Goal: Information Seeking & Learning: Compare options

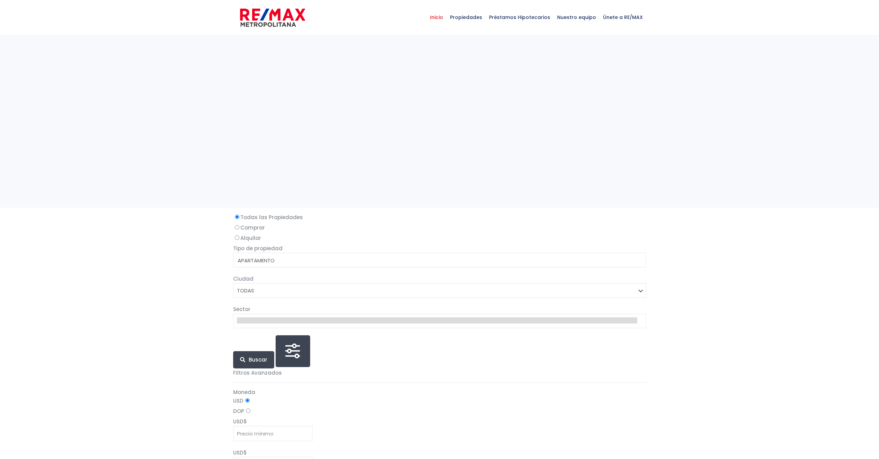
select select
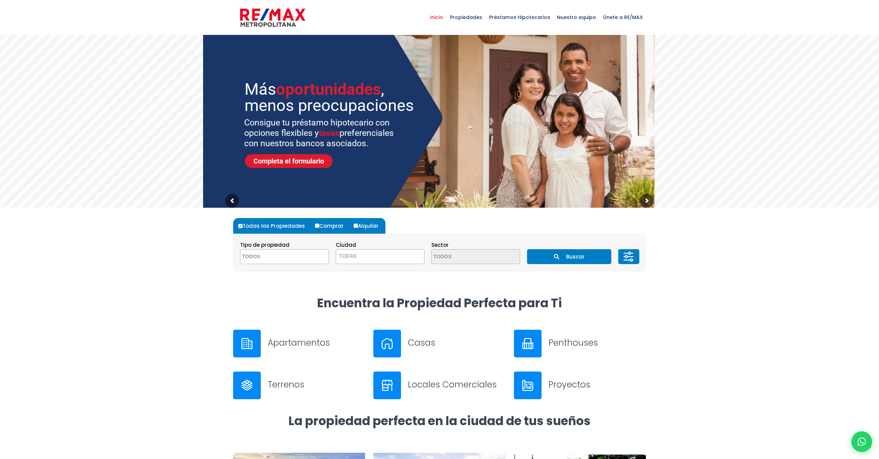
click at [354, 224] on input "Alquilar" at bounding box center [356, 225] width 4 height 4
radio input "true"
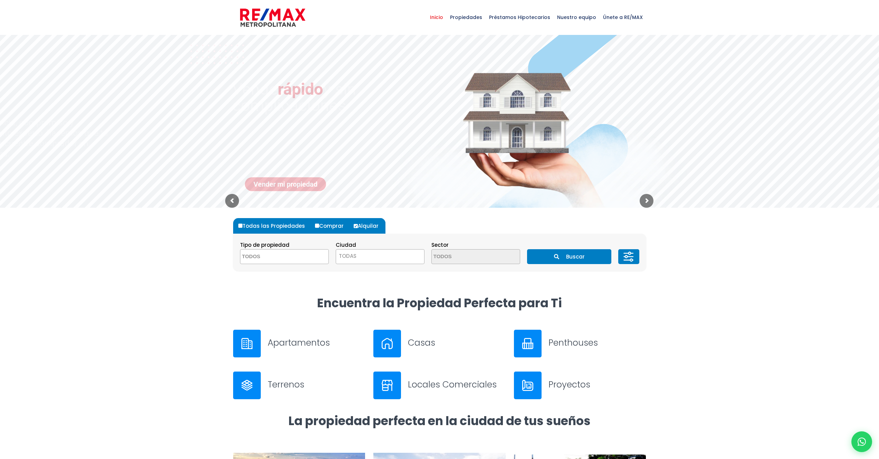
click at [354, 224] on input "Alquilar" at bounding box center [356, 226] width 4 height 4
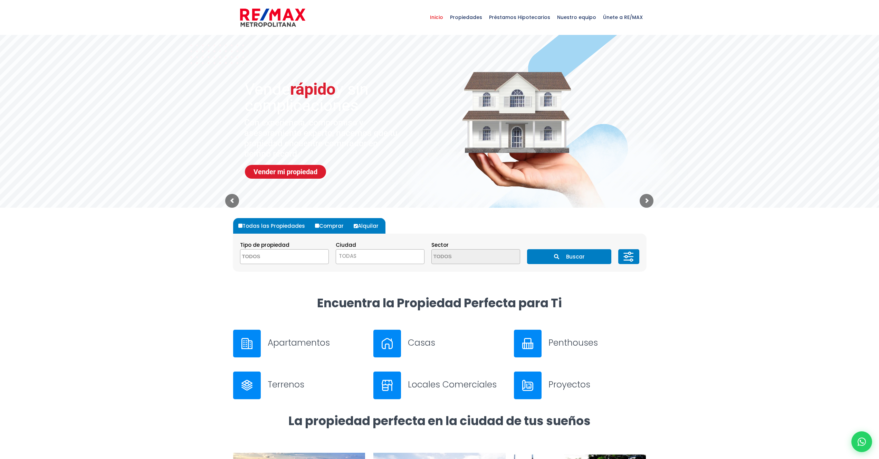
click at [355, 229] on label "Alquilar" at bounding box center [368, 226] width 33 height 16
click at [355, 228] on input "Alquilar" at bounding box center [356, 226] width 4 height 4
click at [279, 266] on section "Tipo de propiedad APARTAMENTO CASA LOCAL COMERCIAL NAVE INDUSTRIAL FINCA TERREN…" at bounding box center [439, 251] width 413 height 37
click at [284, 255] on textarea "Search" at bounding box center [273, 256] width 67 height 15
click at [278, 272] on li "APARTAMENTO" at bounding box center [284, 270] width 88 height 13
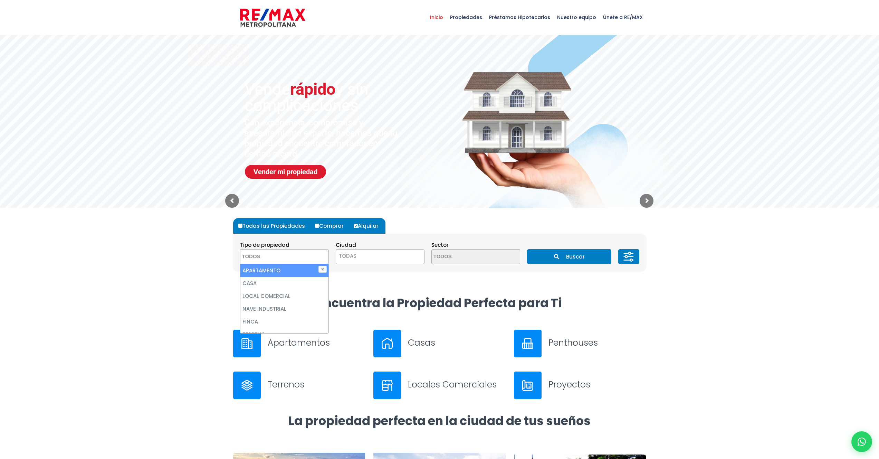
select select "apartment"
click at [278, 272] on li "APARTAMENTO" at bounding box center [284, 270] width 88 height 13
click at [279, 272] on li "APARTAMENTO" at bounding box center [284, 270] width 88 height 13
select select "apartment"
click at [376, 258] on span "TODAS" at bounding box center [380, 256] width 88 height 10
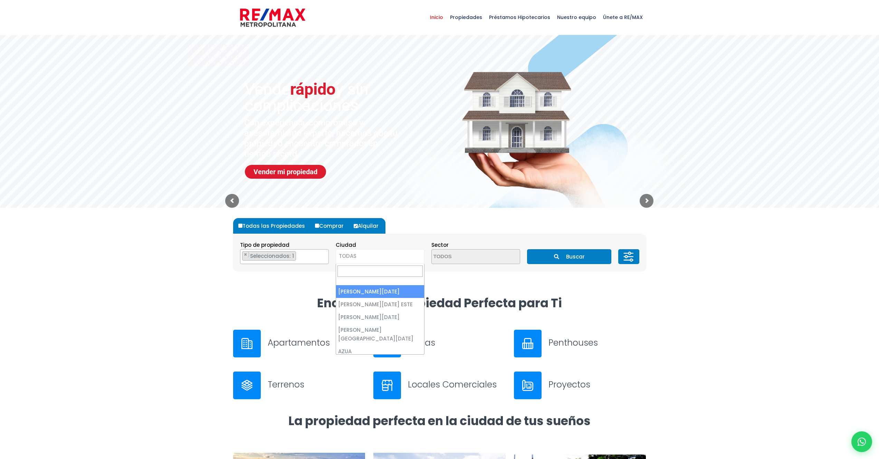
select select "1"
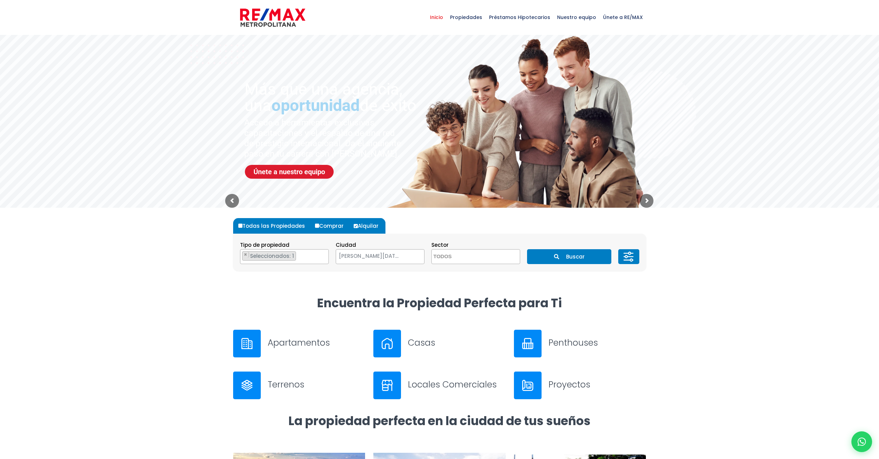
click at [628, 255] on icon at bounding box center [629, 256] width 14 height 21
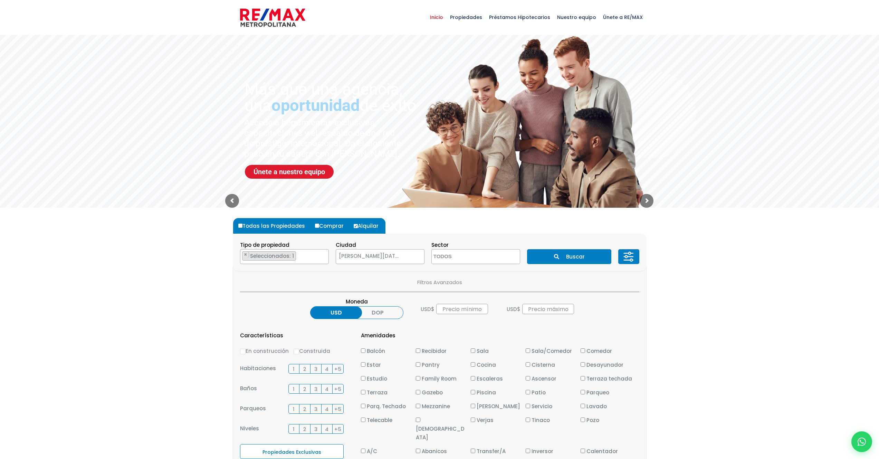
scroll to position [125, 0]
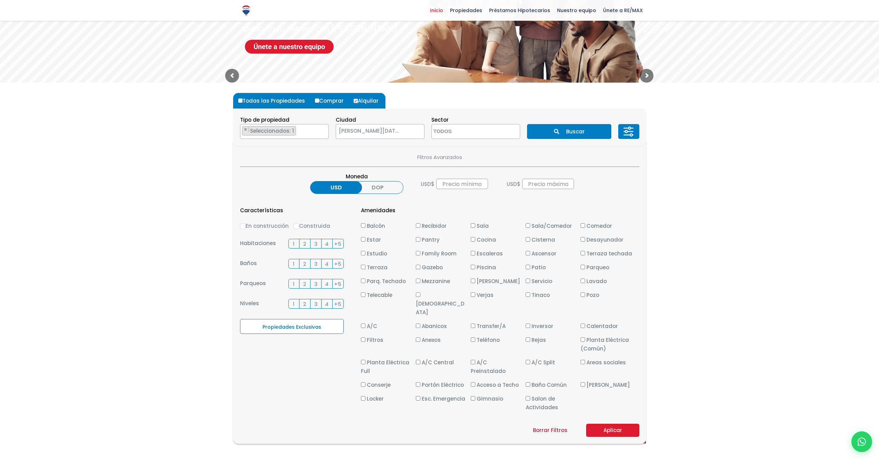
click at [304, 243] on span "2" at bounding box center [304, 243] width 3 height 9
click at [0, 0] on input "2" at bounding box center [0, 0] width 0 height 0
click at [300, 264] on label "2" at bounding box center [304, 264] width 11 height 10
click at [0, 0] on input "2" at bounding box center [0, 0] width 0 height 0
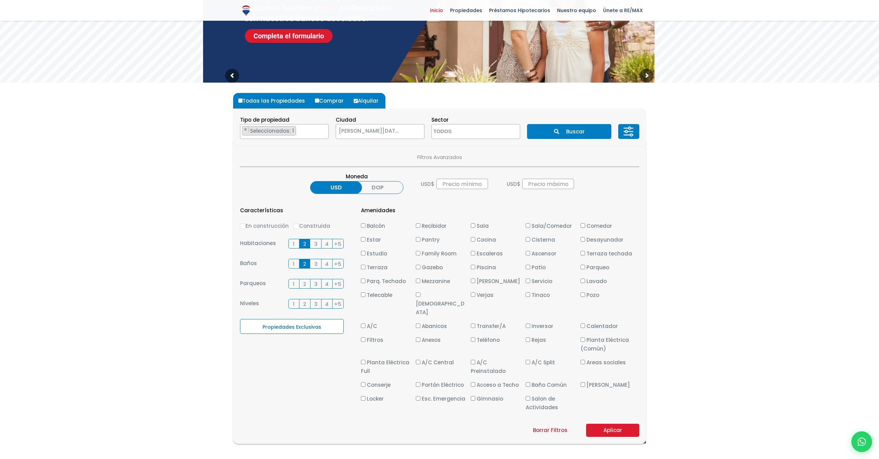
click at [307, 283] on label "2" at bounding box center [304, 284] width 11 height 10
click at [0, 0] on input "2" at bounding box center [0, 0] width 0 height 0
click at [367, 224] on span "Balcón" at bounding box center [376, 225] width 18 height 7
click at [365, 224] on input "Balcón" at bounding box center [363, 225] width 4 height 4
checkbox input "true"
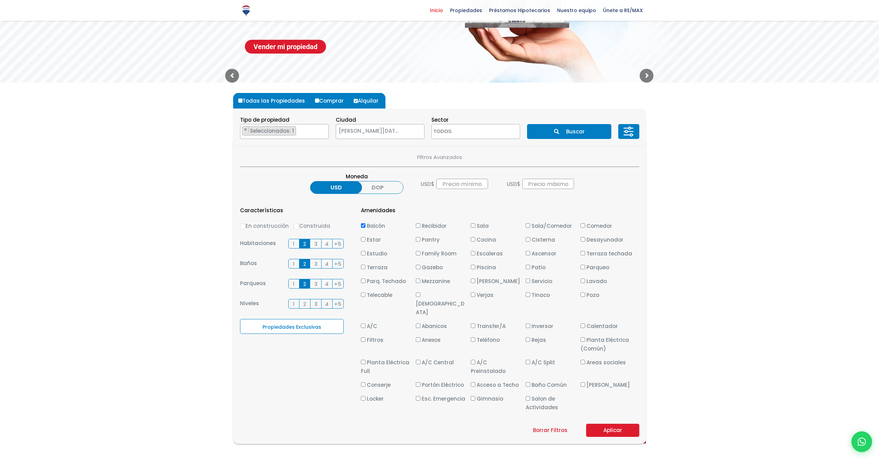
click at [494, 395] on span "Gimnasio" at bounding box center [490, 398] width 27 height 7
click at [475, 396] on input "Gimnasio" at bounding box center [473, 398] width 4 height 4
checkbox input "true"
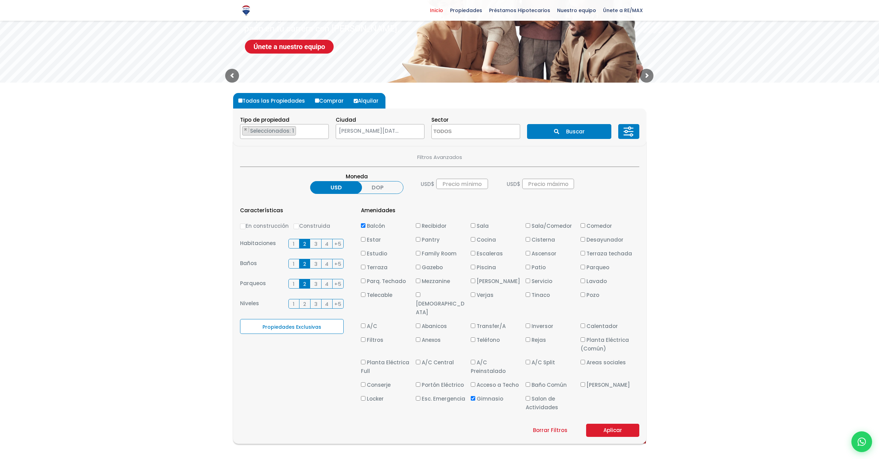
click at [487, 266] on span "Piscina" at bounding box center [486, 267] width 19 height 7
click at [475, 266] on input "Piscina" at bounding box center [473, 267] width 4 height 4
checkbox input "true"
click at [619, 423] on button "Aplicar" at bounding box center [612, 429] width 53 height 13
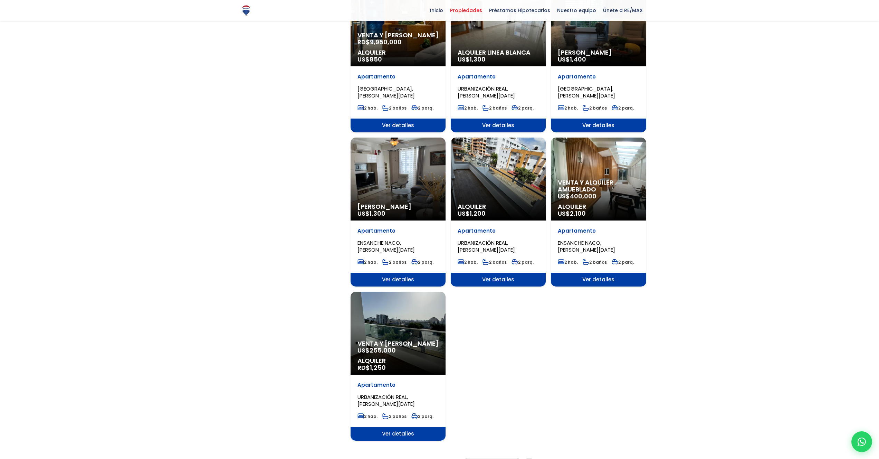
scroll to position [634, 0]
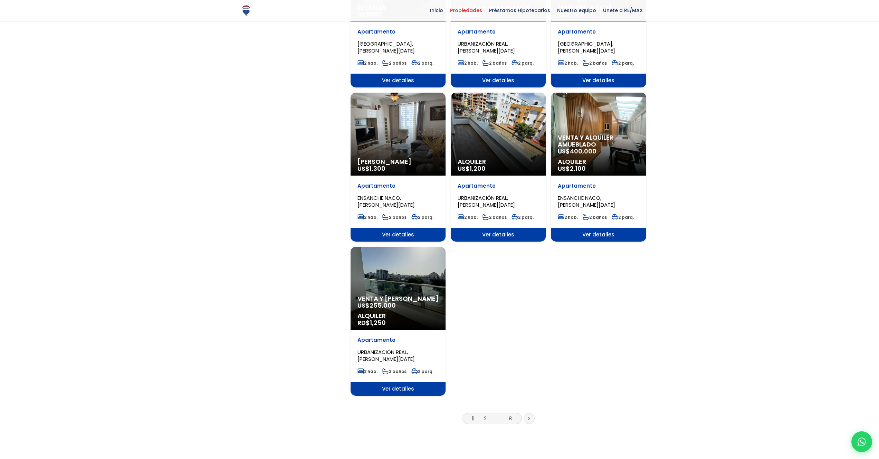
click at [483, 414] on li "2" at bounding box center [485, 418] width 11 height 9
click at [485, 414] on link "2" at bounding box center [485, 417] width 3 height 7
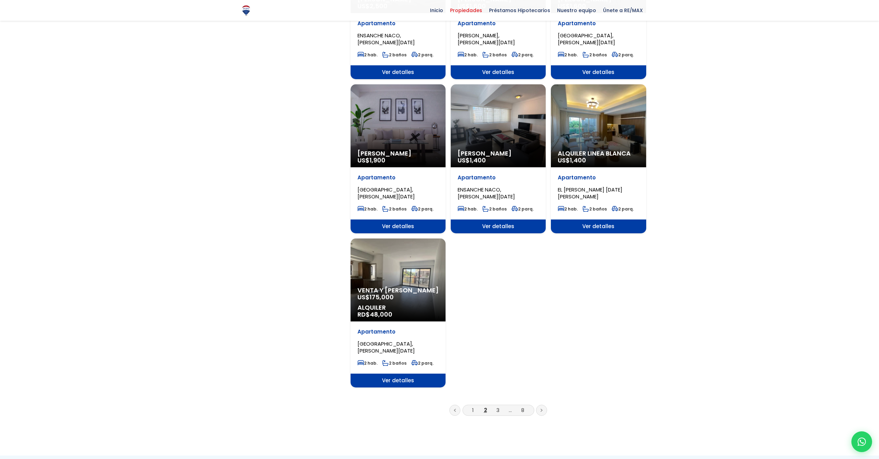
scroll to position [664, 0]
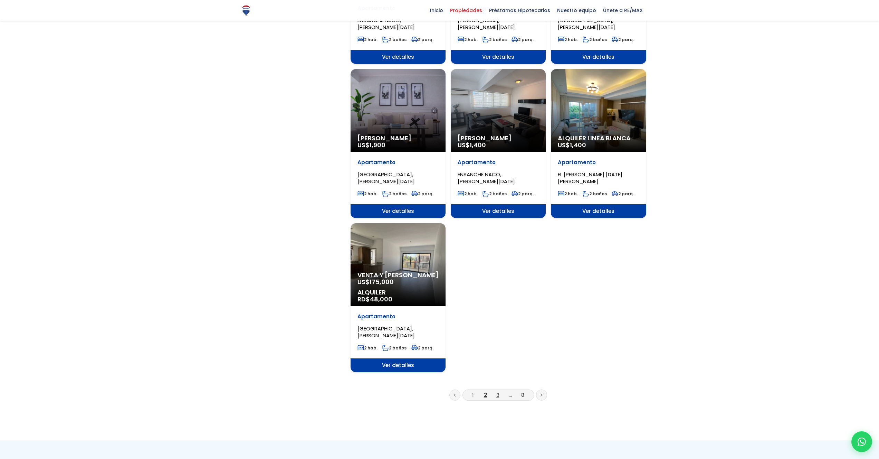
click at [498, 391] on link "3" at bounding box center [497, 394] width 3 height 7
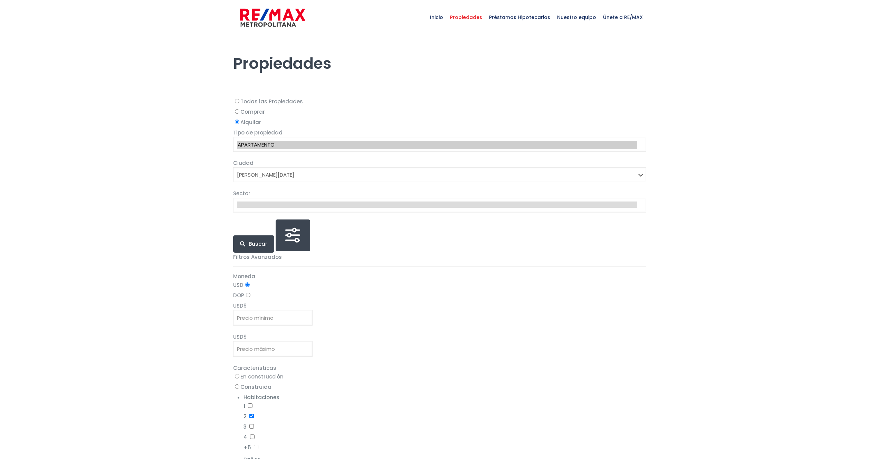
select select "1"
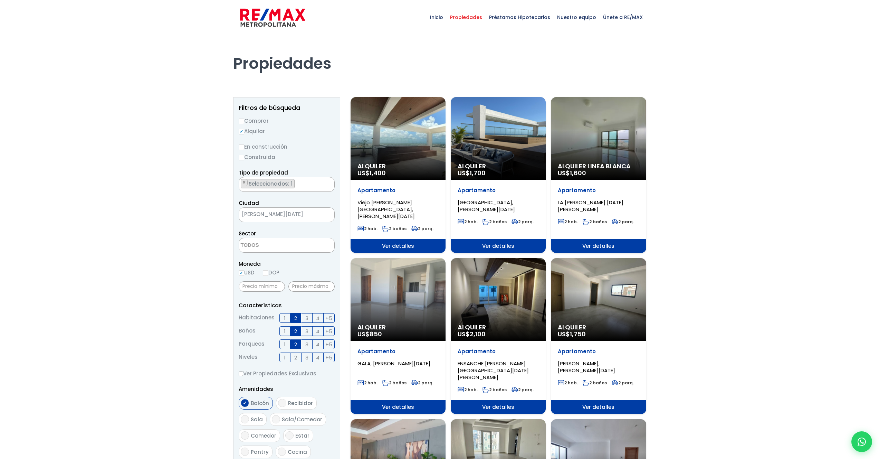
click at [446, 145] on div "Alquiler Linea Blanca US$ 1,600" at bounding box center [398, 138] width 95 height 83
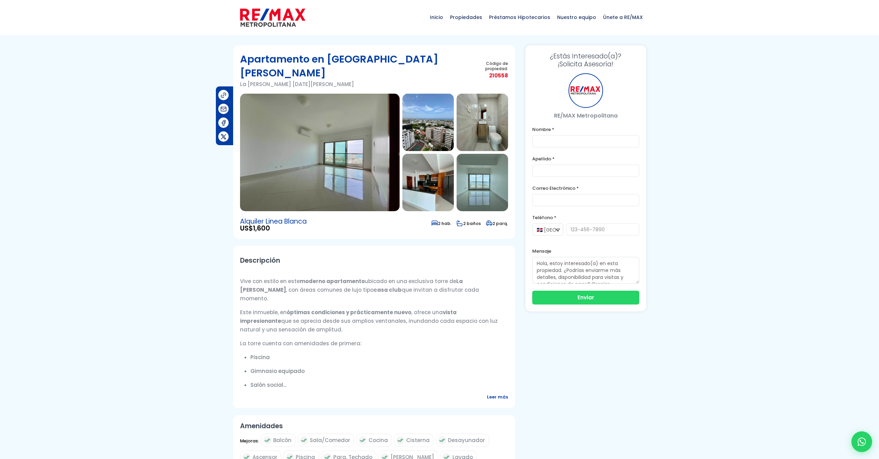
click at [307, 171] on img at bounding box center [320, 152] width 160 height 117
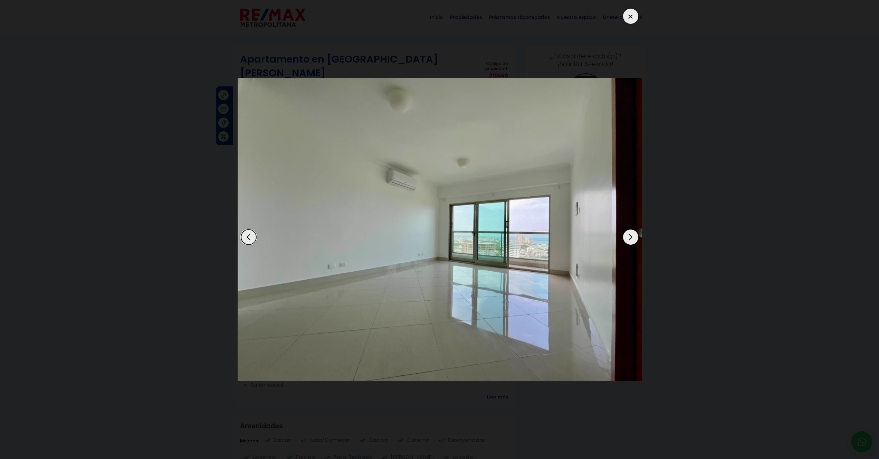
click at [629, 240] on div "Next slide" at bounding box center [630, 236] width 15 height 15
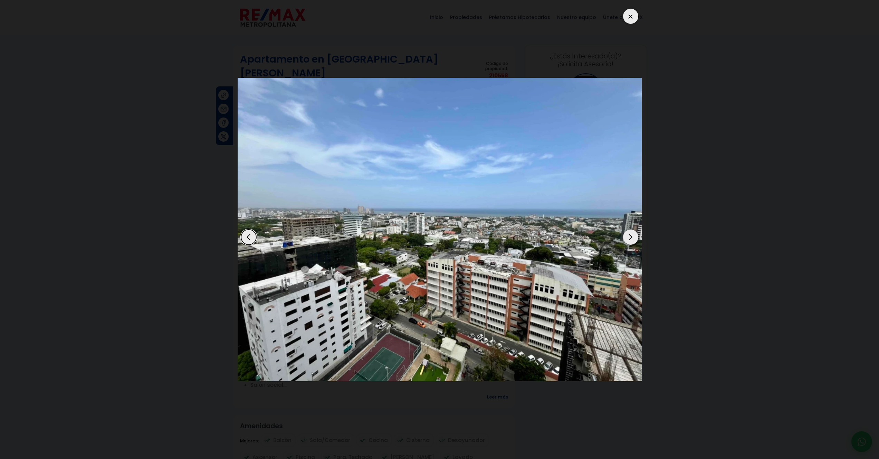
click at [629, 240] on div "Next slide" at bounding box center [630, 236] width 15 height 15
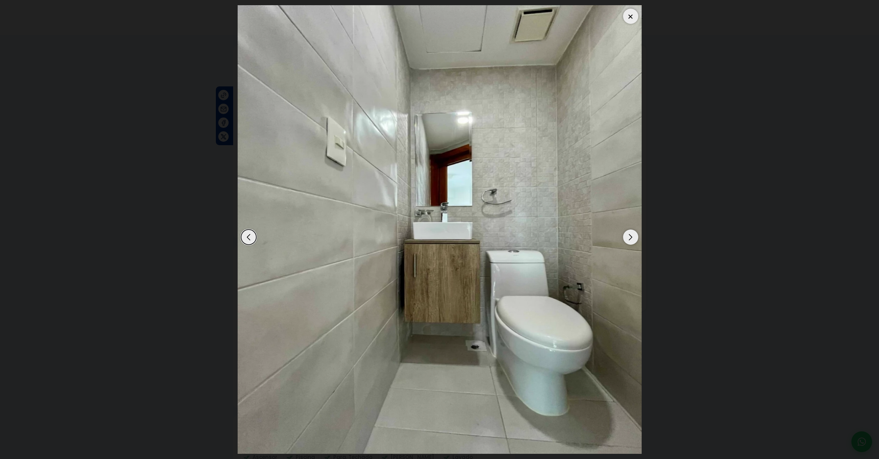
click at [249, 239] on div "Previous slide" at bounding box center [248, 236] width 15 height 15
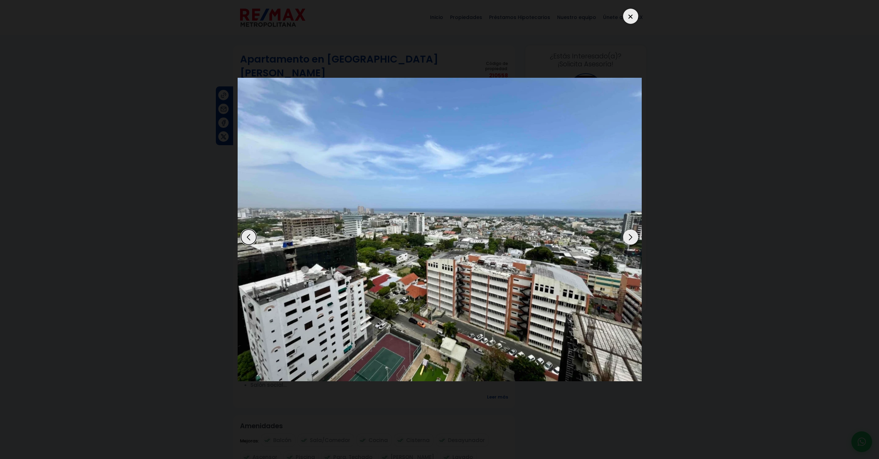
click at [629, 239] on div "Next slide" at bounding box center [630, 236] width 15 height 15
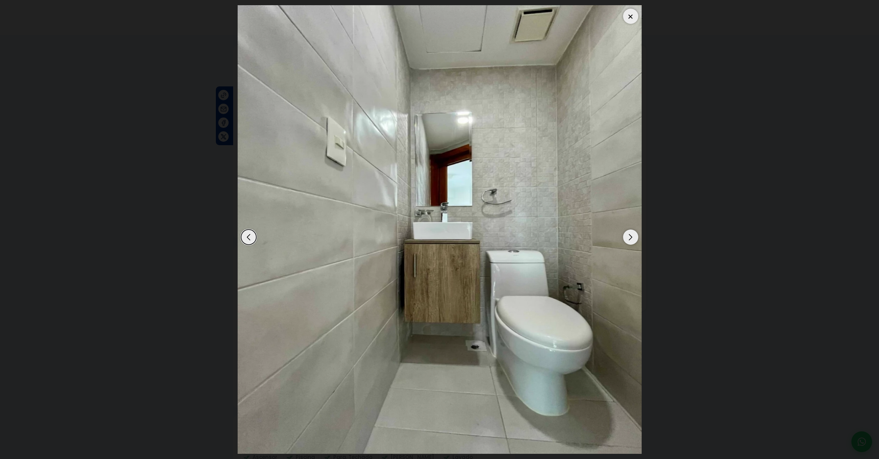
click at [630, 239] on div "Next slide" at bounding box center [630, 236] width 15 height 15
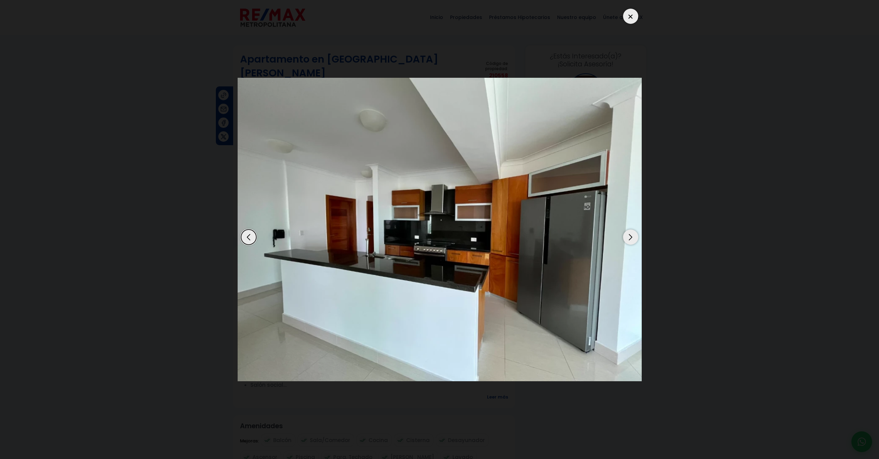
click at [630, 242] on div "Next slide" at bounding box center [630, 236] width 15 height 15
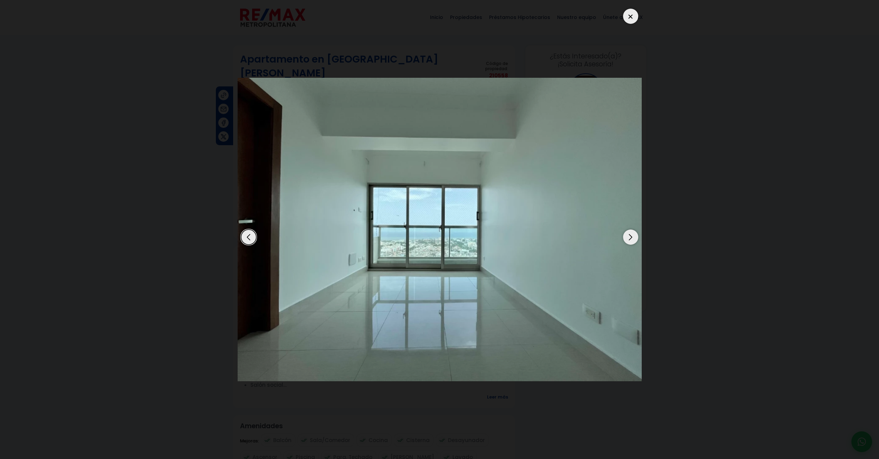
click at [630, 242] on div "Next slide" at bounding box center [630, 236] width 15 height 15
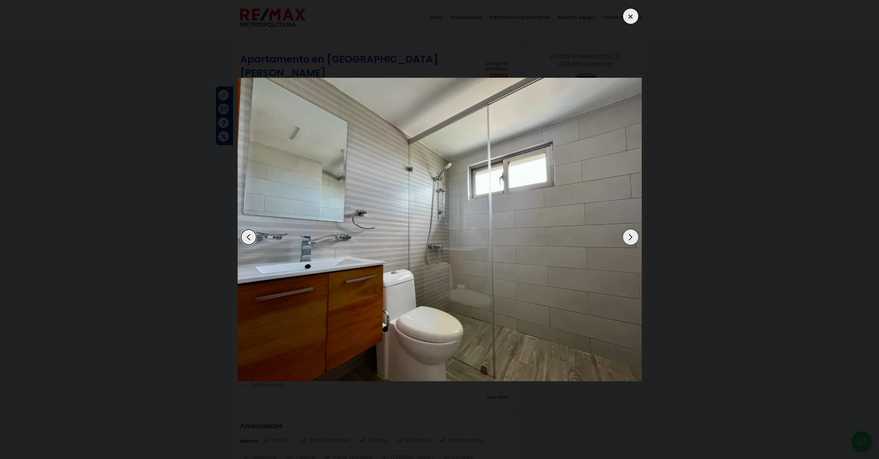
click at [630, 242] on div "Next slide" at bounding box center [630, 236] width 15 height 15
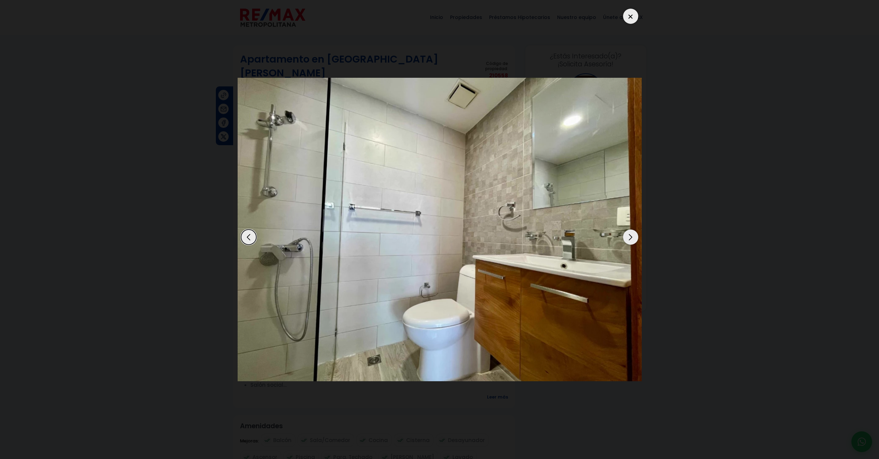
click at [630, 242] on div "Next slide" at bounding box center [630, 236] width 15 height 15
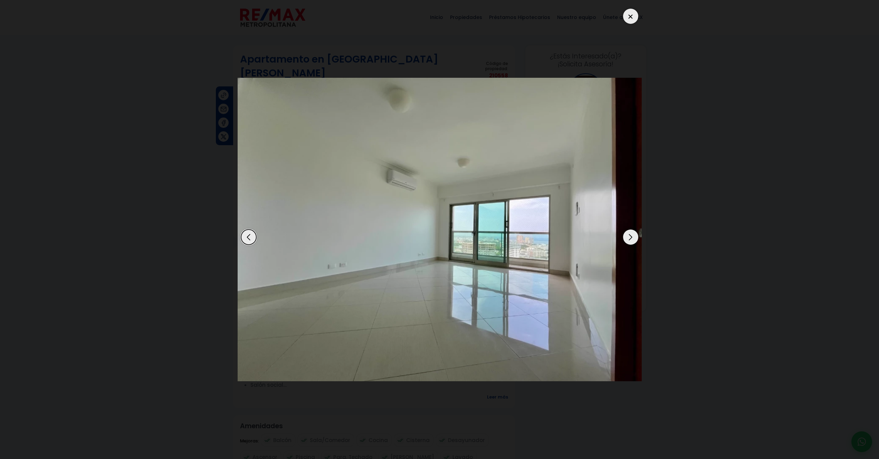
click at [630, 242] on div "Next slide" at bounding box center [630, 236] width 15 height 15
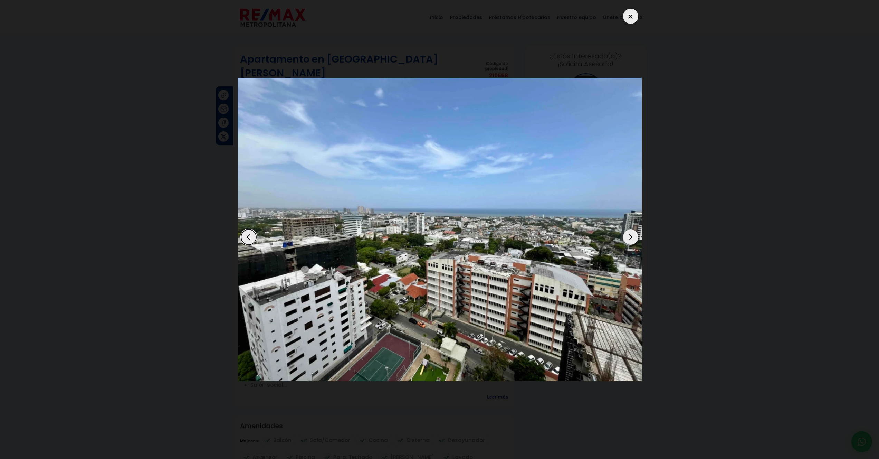
click at [630, 242] on div "Next slide" at bounding box center [630, 236] width 15 height 15
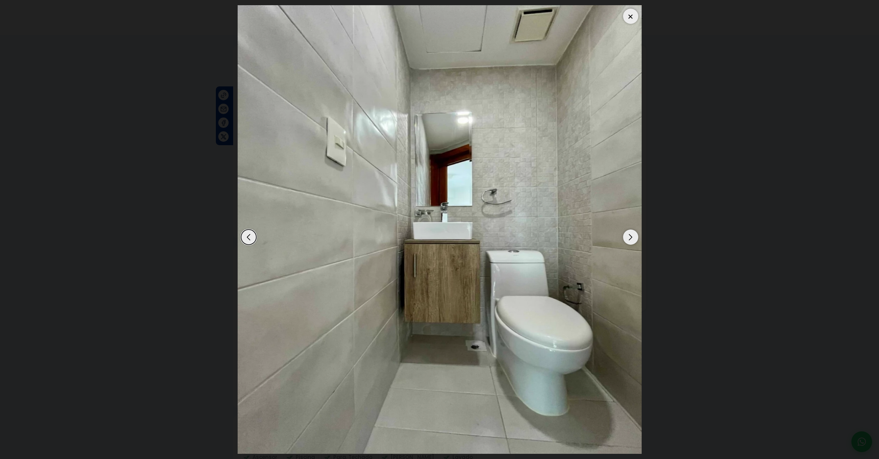
click at [630, 242] on div "Next slide" at bounding box center [630, 236] width 15 height 15
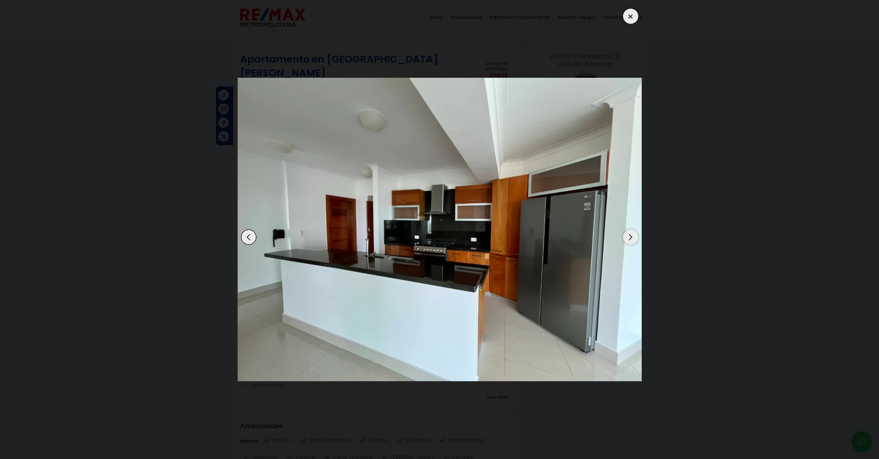
click at [630, 242] on div "Next slide" at bounding box center [630, 236] width 15 height 15
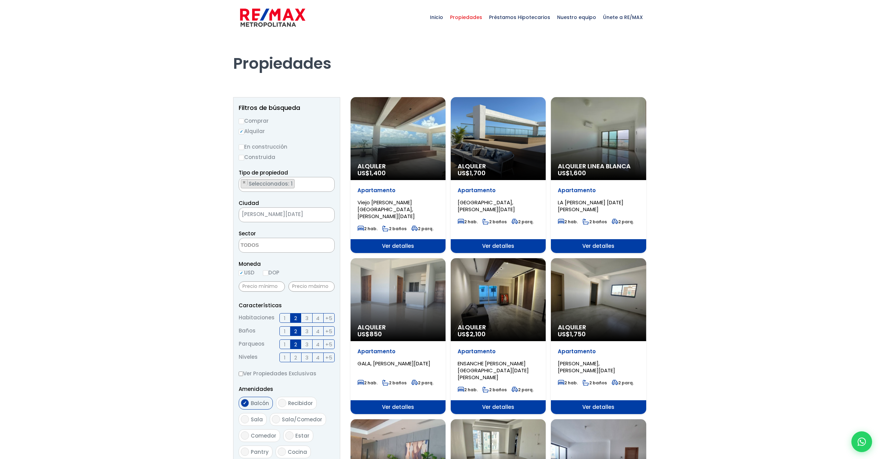
click at [446, 161] on div "Alquiler US$ 1,700" at bounding box center [398, 138] width 95 height 83
click at [446, 155] on div "Alquiler US$ 1,700" at bounding box center [398, 138] width 95 height 83
click at [446, 146] on div "Alquiler US$ 1,700" at bounding box center [398, 138] width 95 height 83
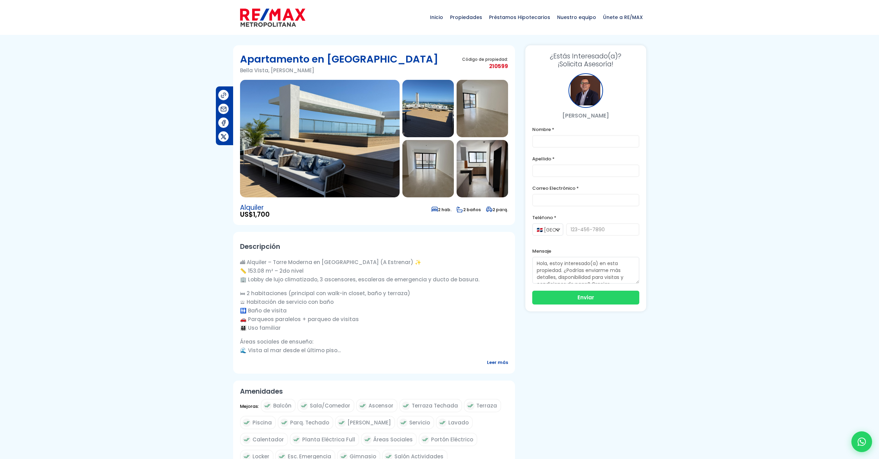
click at [340, 145] on img at bounding box center [320, 138] width 160 height 117
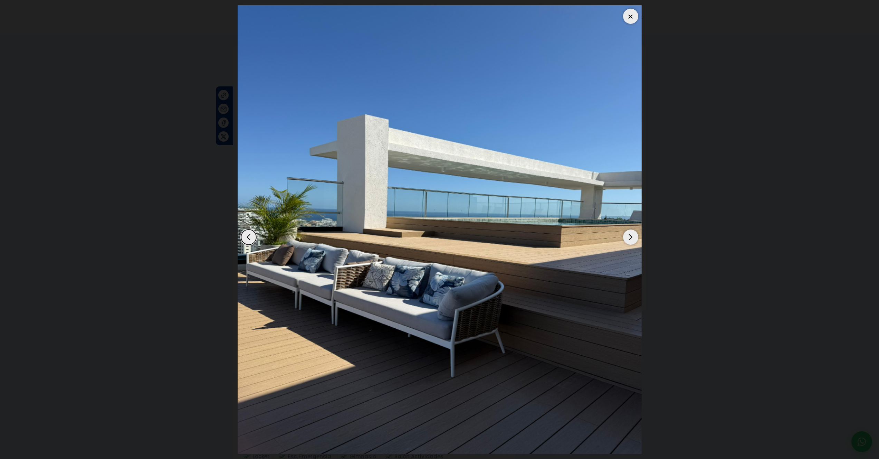
click at [638, 241] on img "1 / 16" at bounding box center [439, 229] width 404 height 448
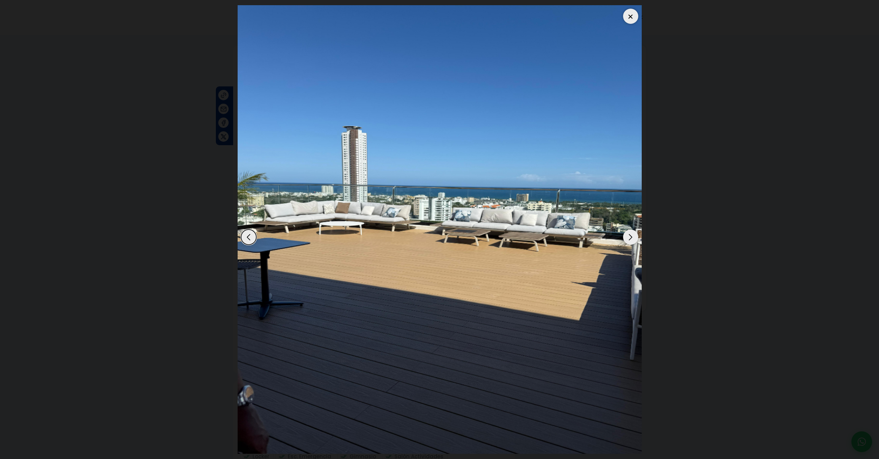
click at [623, 235] on div "Next slide" at bounding box center [630, 236] width 15 height 15
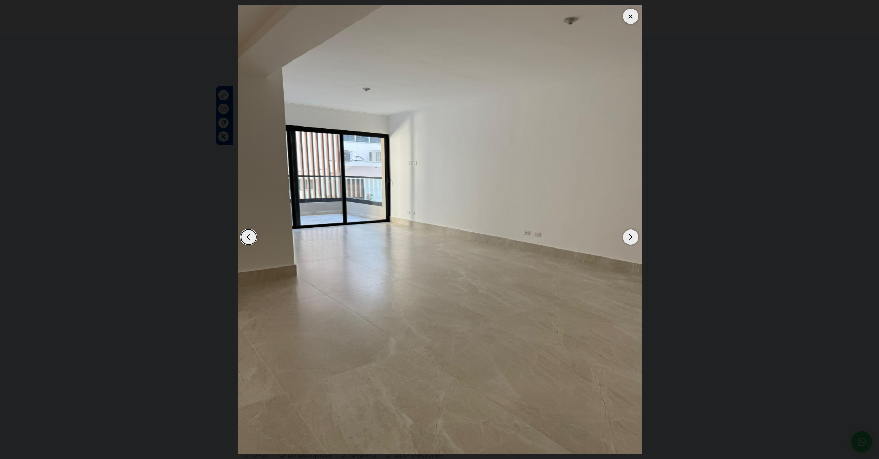
click at [621, 236] on img "3 / 16" at bounding box center [440, 229] width 404 height 448
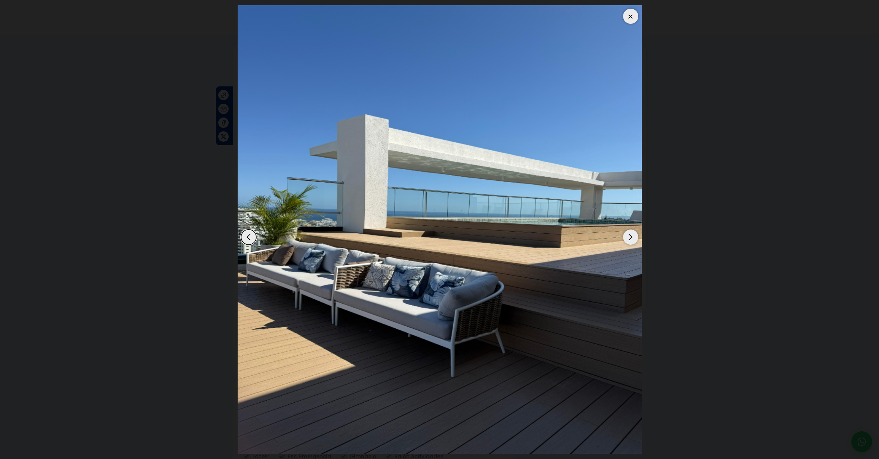
click at [617, 237] on img "1 / 16" at bounding box center [440, 229] width 404 height 448
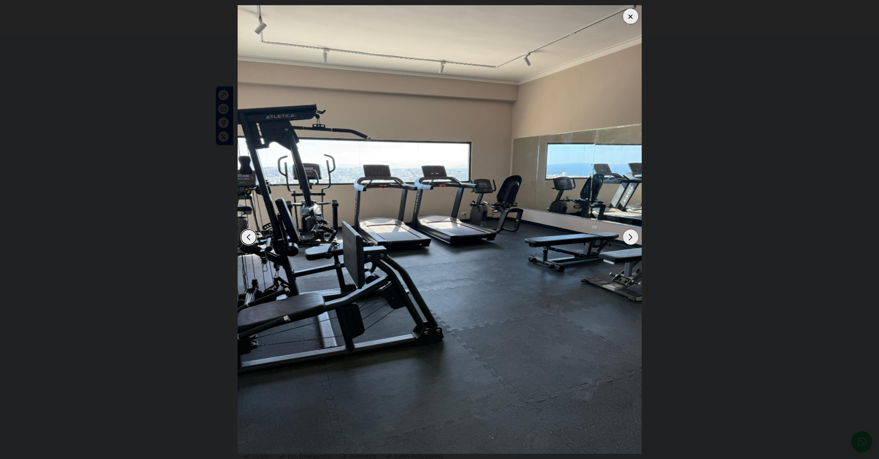
click at [616, 237] on img "16 / 16" at bounding box center [440, 229] width 404 height 448
click at [632, 237] on div "Next slide" at bounding box center [630, 236] width 15 height 15
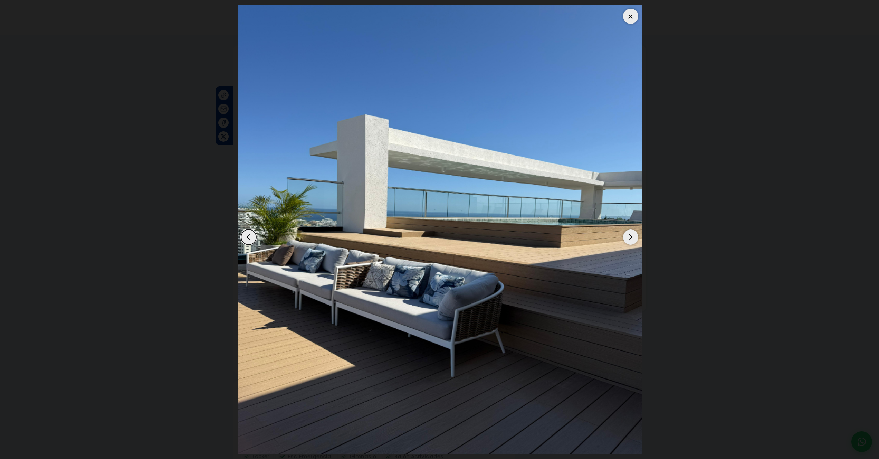
click at [629, 239] on div "Next slide" at bounding box center [630, 236] width 15 height 15
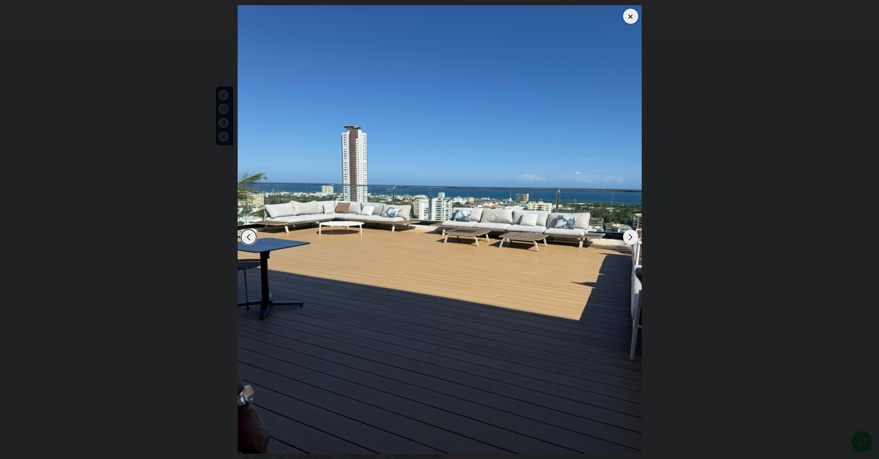
click at [630, 239] on div "Next slide" at bounding box center [630, 236] width 15 height 15
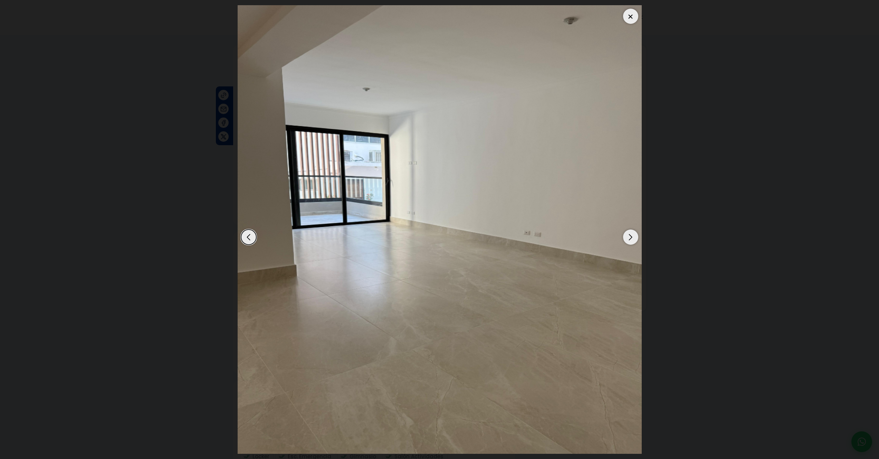
click at [630, 239] on div "Next slide" at bounding box center [630, 236] width 15 height 15
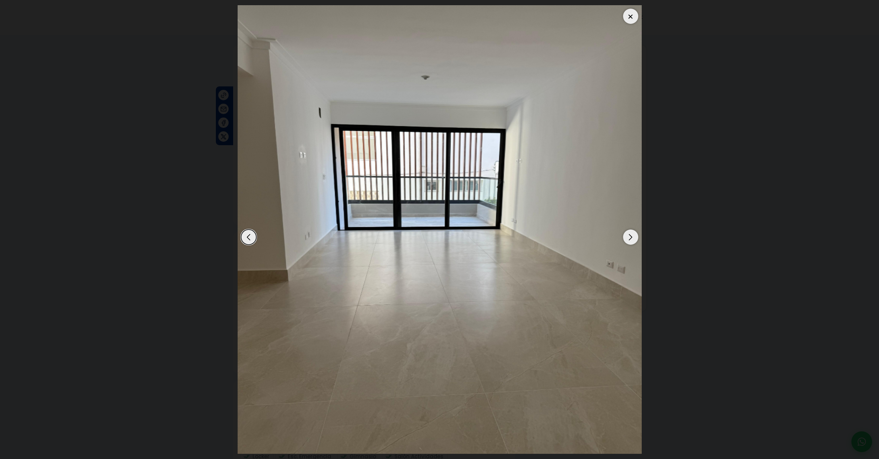
click at [630, 239] on div "Next slide" at bounding box center [630, 236] width 15 height 15
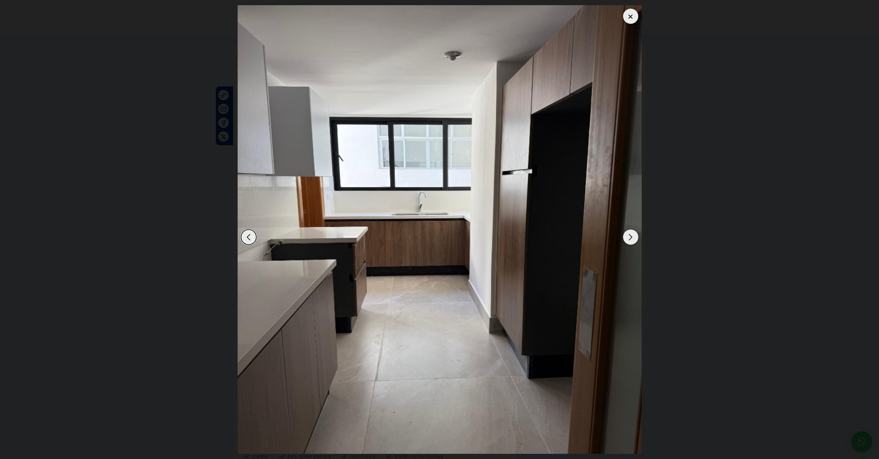
click at [630, 240] on div "Next slide" at bounding box center [630, 236] width 15 height 15
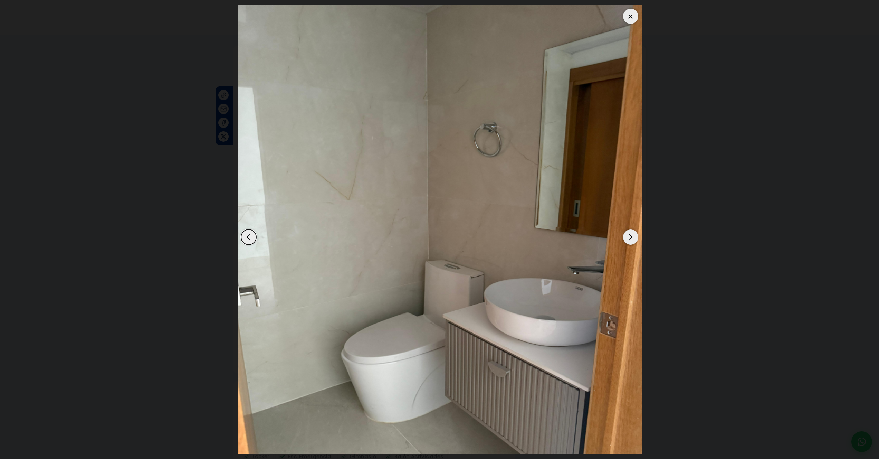
click at [630, 241] on div "Next slide" at bounding box center [630, 236] width 15 height 15
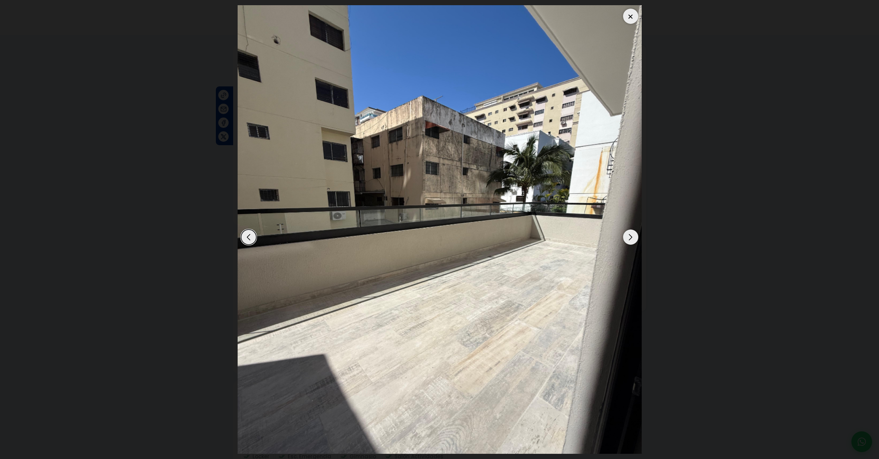
click at [630, 241] on div "Next slide" at bounding box center [630, 236] width 15 height 15
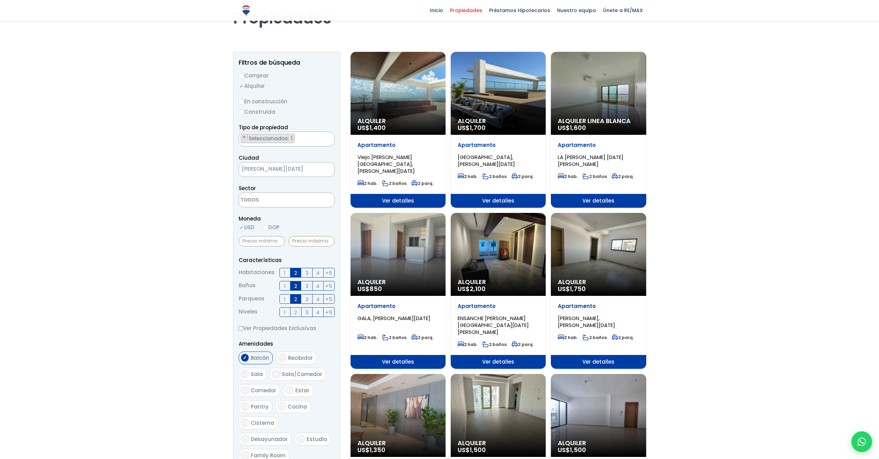
scroll to position [45, 0]
click at [384, 134] on div "Alquiler US$ 850" at bounding box center [398, 92] width 95 height 83
click at [411, 134] on div "Alquiler US$ 850" at bounding box center [398, 92] width 95 height 83
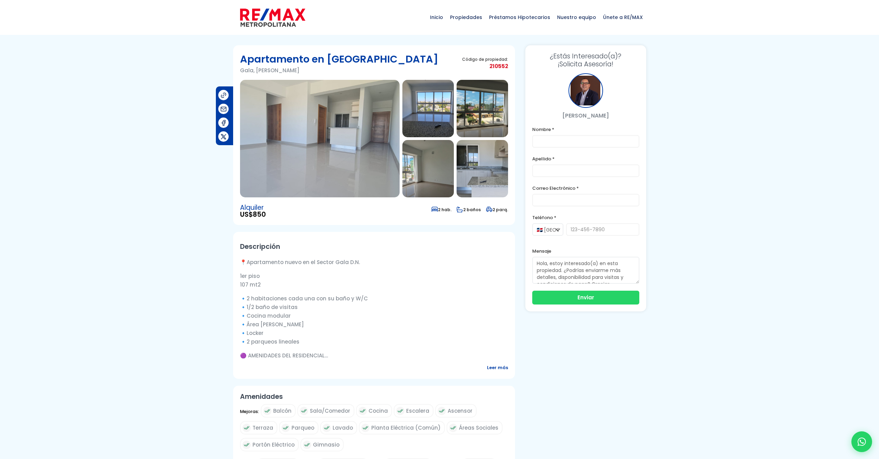
click at [376, 149] on img at bounding box center [320, 138] width 160 height 117
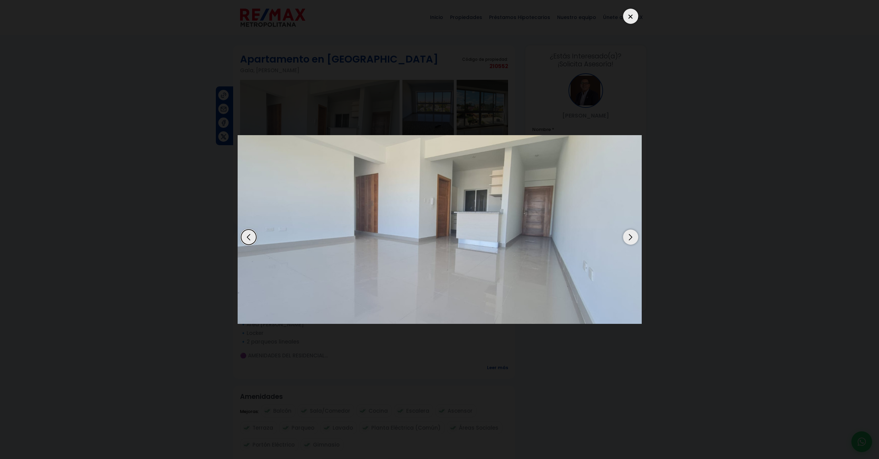
click at [632, 236] on div "Next slide" at bounding box center [630, 236] width 15 height 15
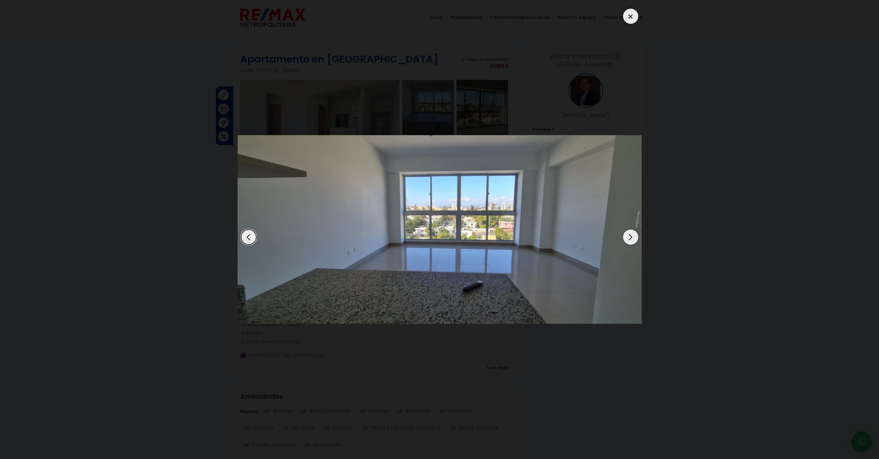
click at [630, 235] on div "Next slide" at bounding box center [630, 236] width 15 height 15
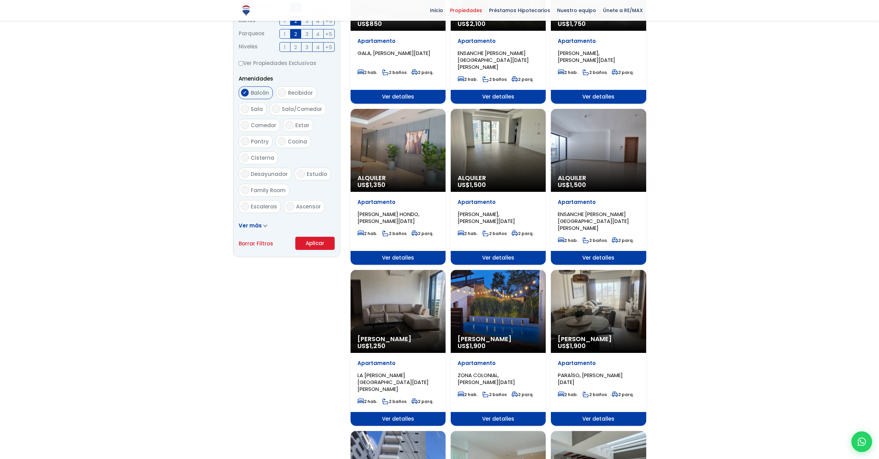
scroll to position [346, 0]
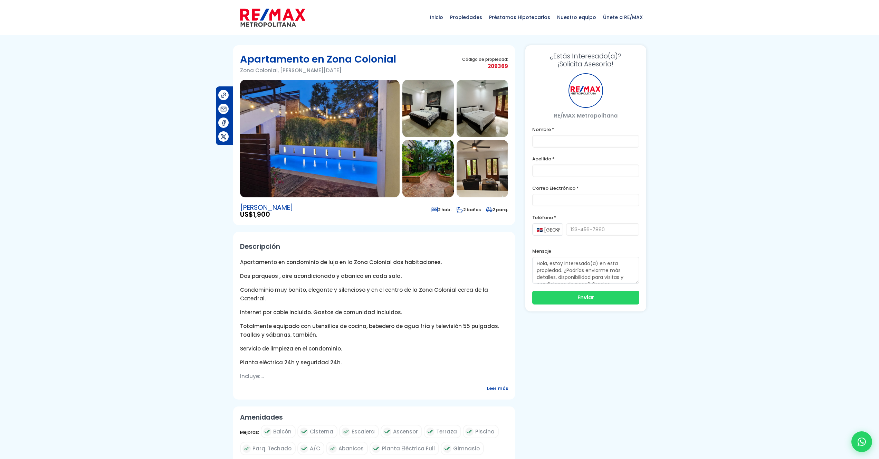
click at [330, 141] on img at bounding box center [320, 138] width 160 height 117
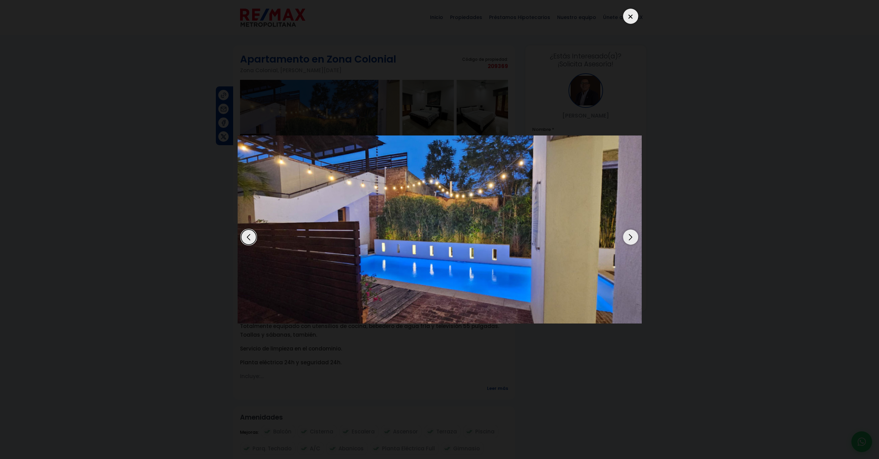
click at [633, 241] on div "Next slide" at bounding box center [630, 236] width 15 height 15
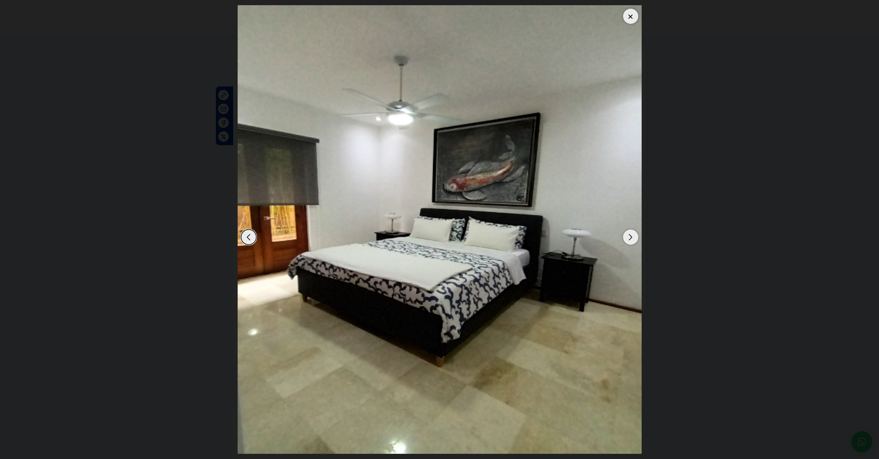
click at [633, 241] on div "Next slide" at bounding box center [630, 236] width 15 height 15
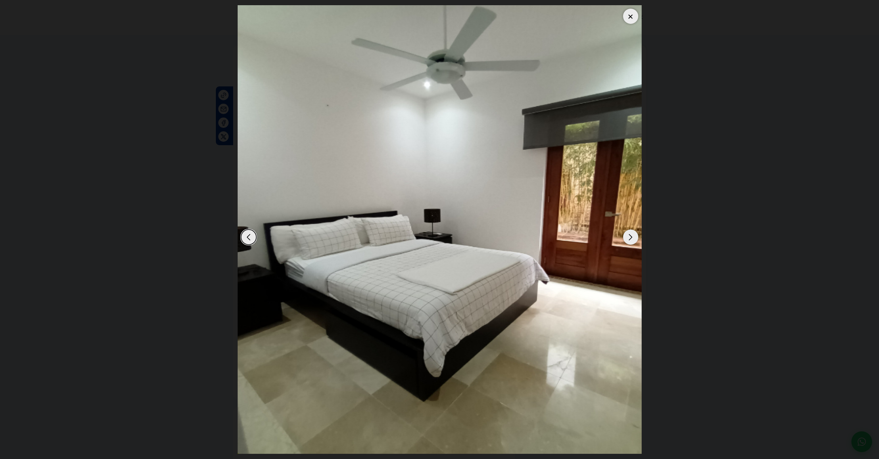
click at [633, 241] on div "Next slide" at bounding box center [630, 236] width 15 height 15
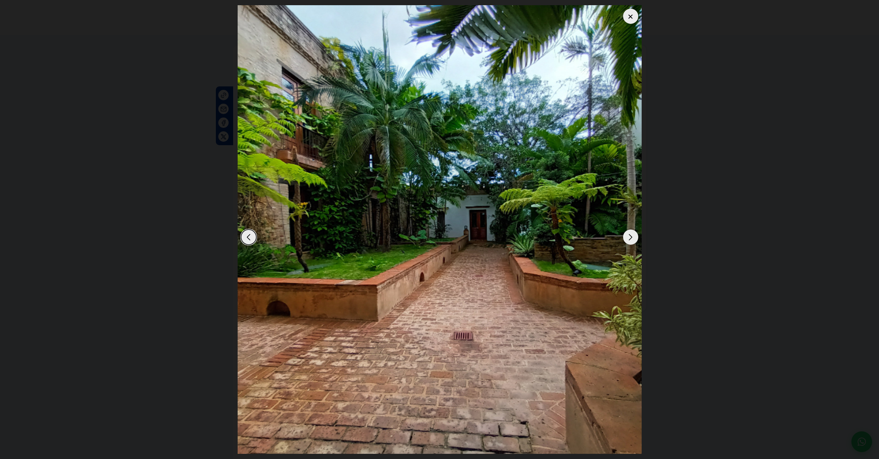
click at [633, 241] on div "Next slide" at bounding box center [630, 236] width 15 height 15
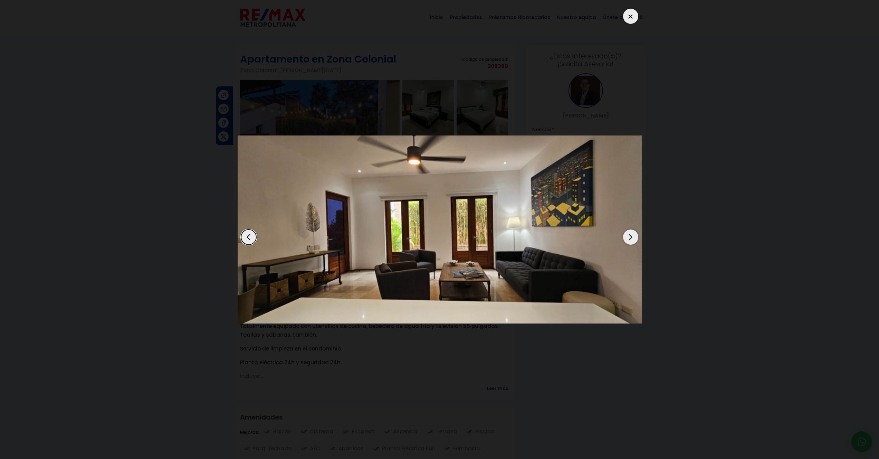
click at [633, 241] on div "Next slide" at bounding box center [630, 236] width 15 height 15
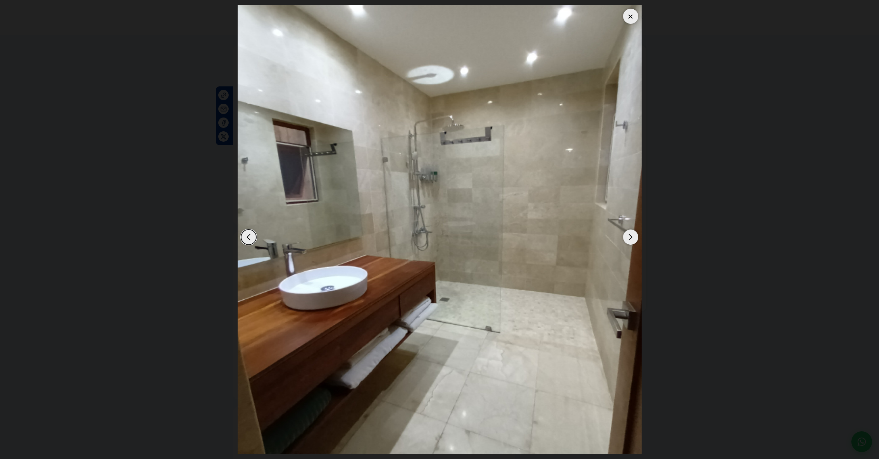
click at [633, 241] on div "Next slide" at bounding box center [630, 236] width 15 height 15
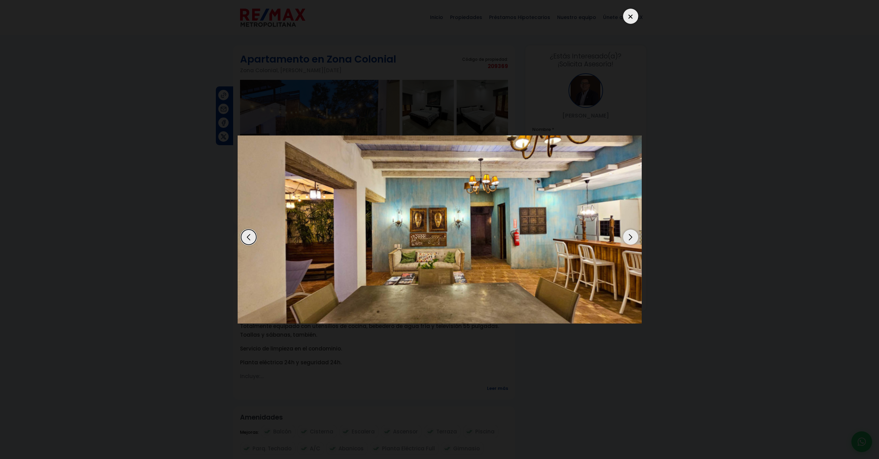
click at [633, 241] on div "Next slide" at bounding box center [630, 236] width 15 height 15
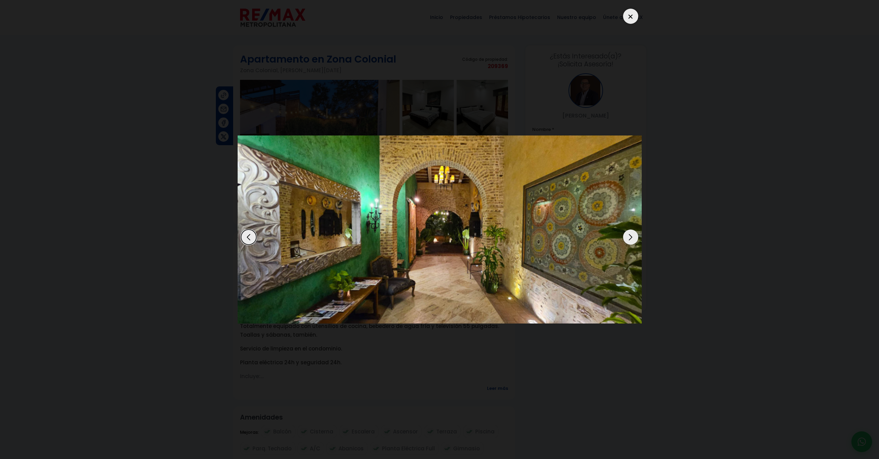
click at [633, 241] on div "Next slide" at bounding box center [630, 236] width 15 height 15
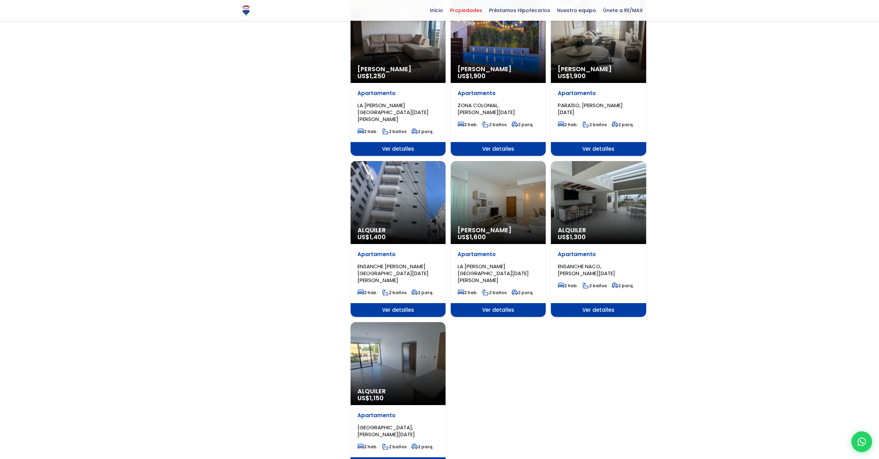
scroll to position [628, 0]
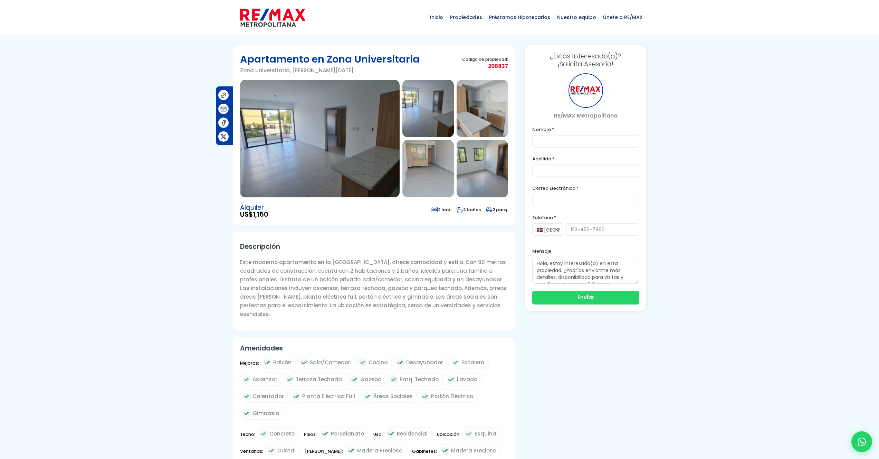
click at [325, 174] on img at bounding box center [320, 138] width 160 height 117
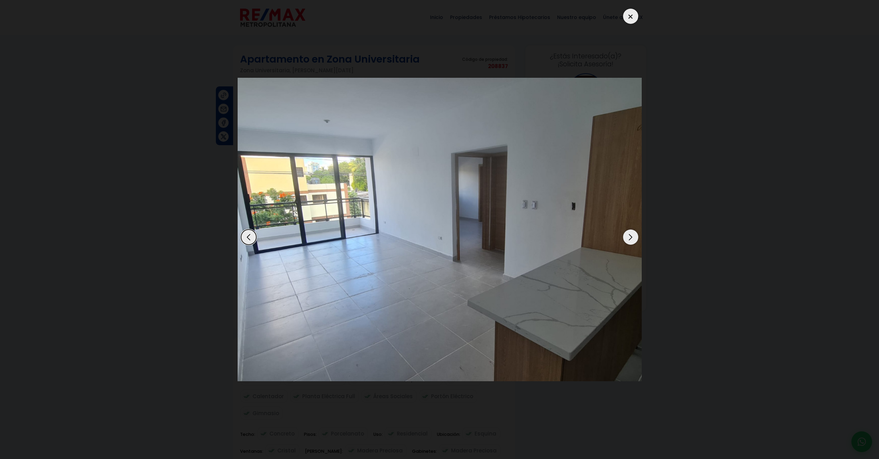
click at [634, 238] on div "Next slide" at bounding box center [630, 236] width 15 height 15
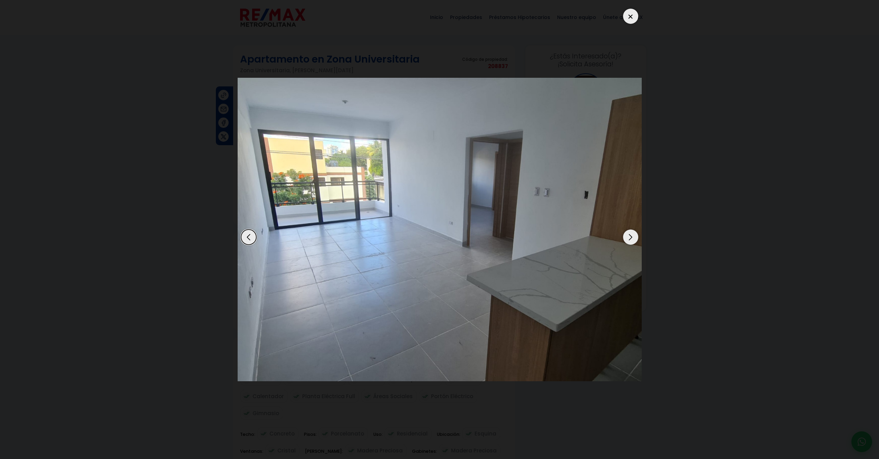
click at [634, 238] on div "Next slide" at bounding box center [630, 236] width 15 height 15
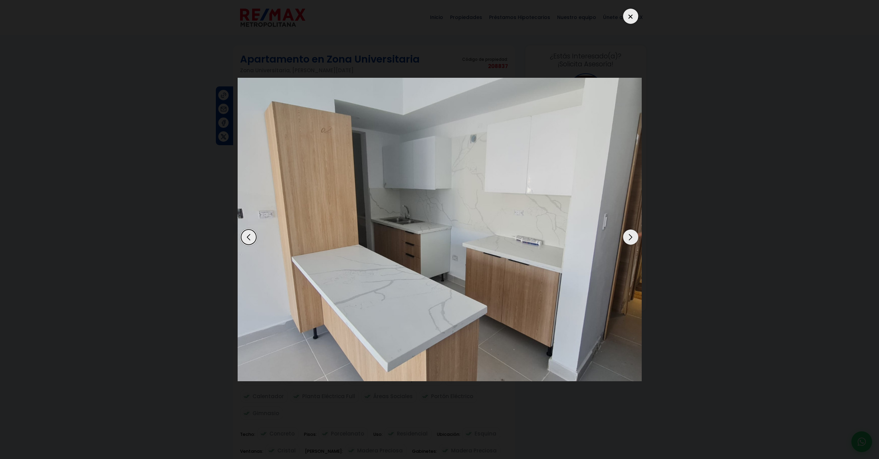
click at [632, 240] on div "Next slide" at bounding box center [630, 236] width 15 height 15
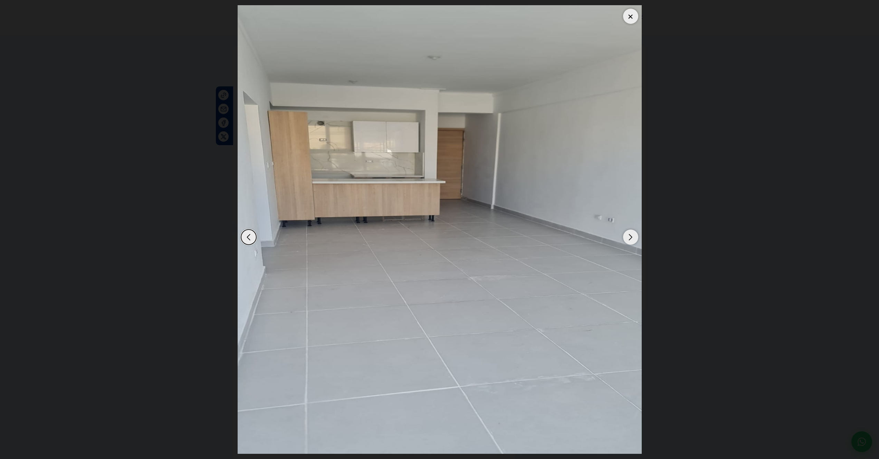
click at [632, 240] on div "Next slide" at bounding box center [630, 236] width 15 height 15
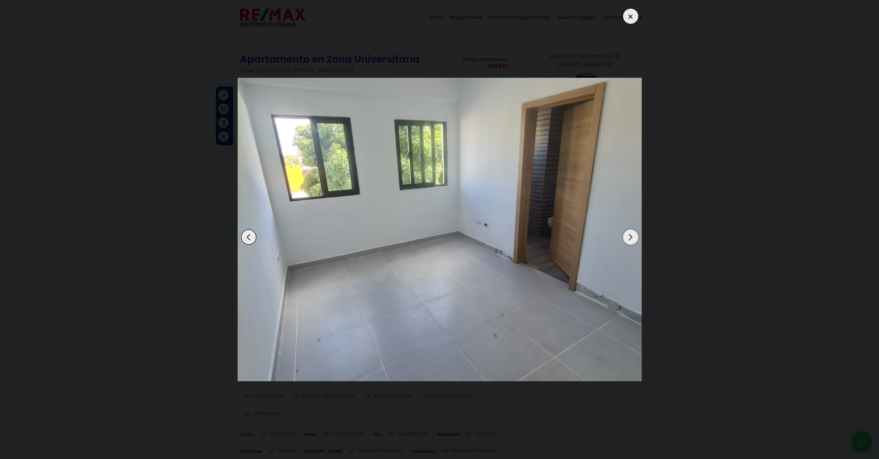
click at [632, 240] on div "Next slide" at bounding box center [630, 236] width 15 height 15
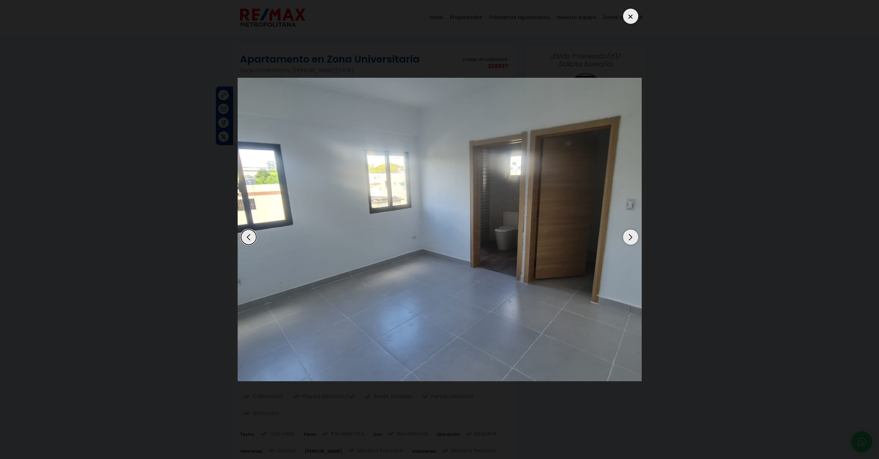
click at [632, 240] on div "Next slide" at bounding box center [630, 236] width 15 height 15
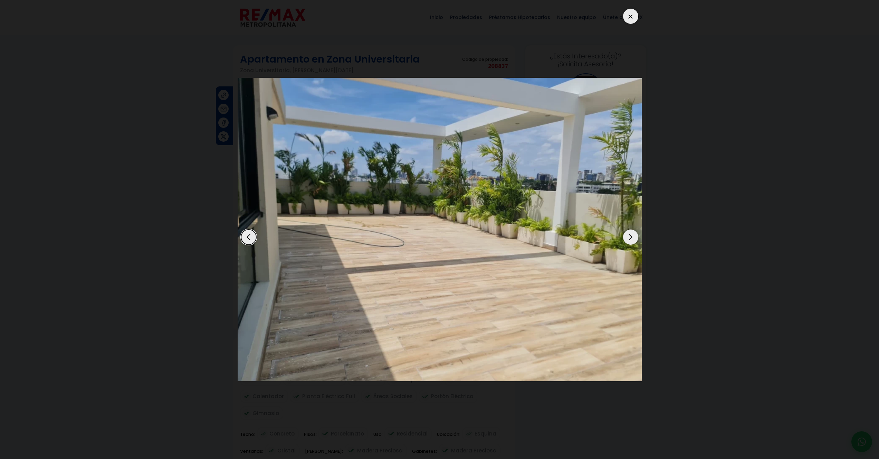
click at [632, 240] on div "Next slide" at bounding box center [630, 236] width 15 height 15
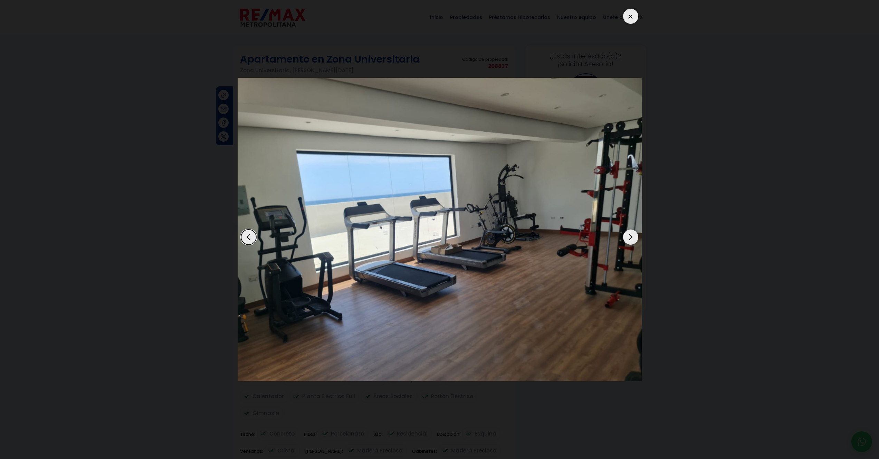
click at [632, 240] on div "Next slide" at bounding box center [630, 236] width 15 height 15
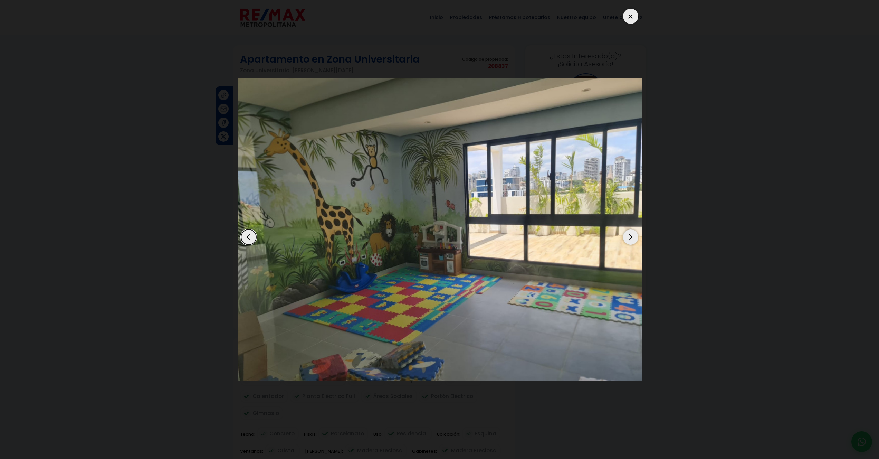
click at [632, 240] on div "Next slide" at bounding box center [630, 236] width 15 height 15
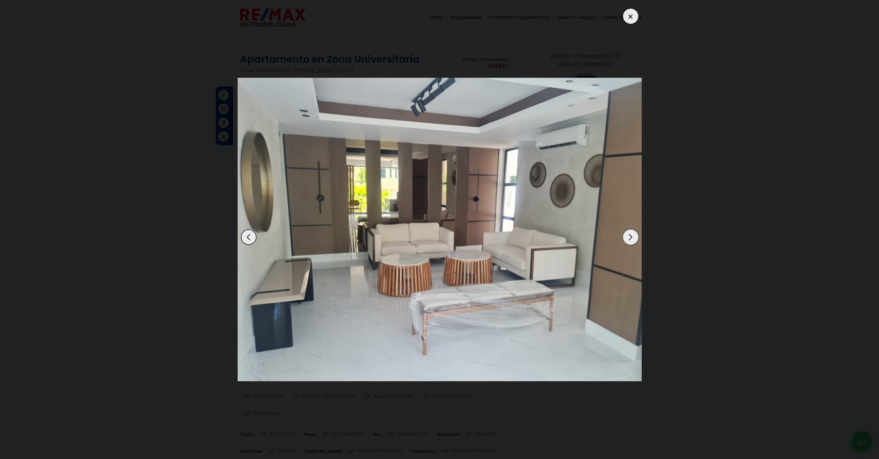
click at [632, 240] on div "Next slide" at bounding box center [630, 236] width 15 height 15
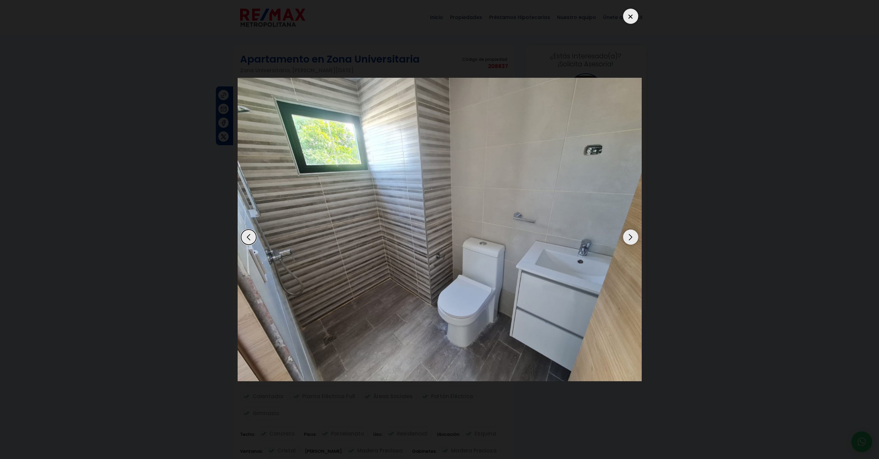
click at [632, 240] on div "Next slide" at bounding box center [630, 236] width 15 height 15
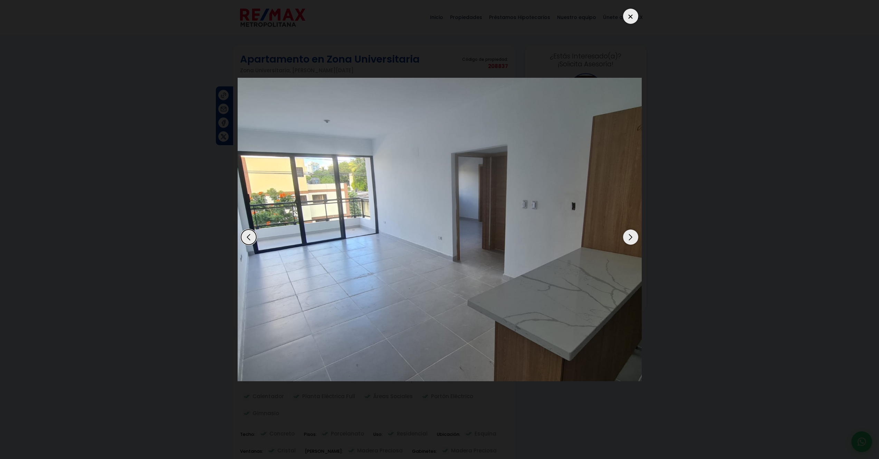
click at [632, 240] on div "Next slide" at bounding box center [630, 236] width 15 height 15
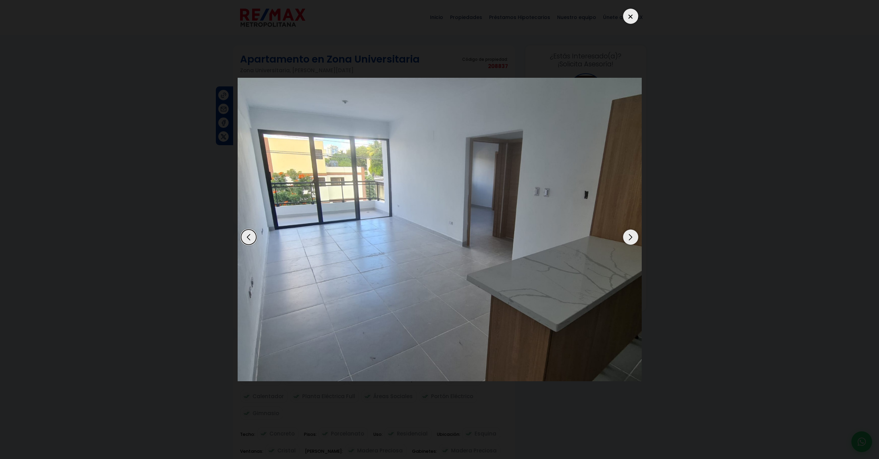
click at [632, 240] on div "Next slide" at bounding box center [630, 236] width 15 height 15
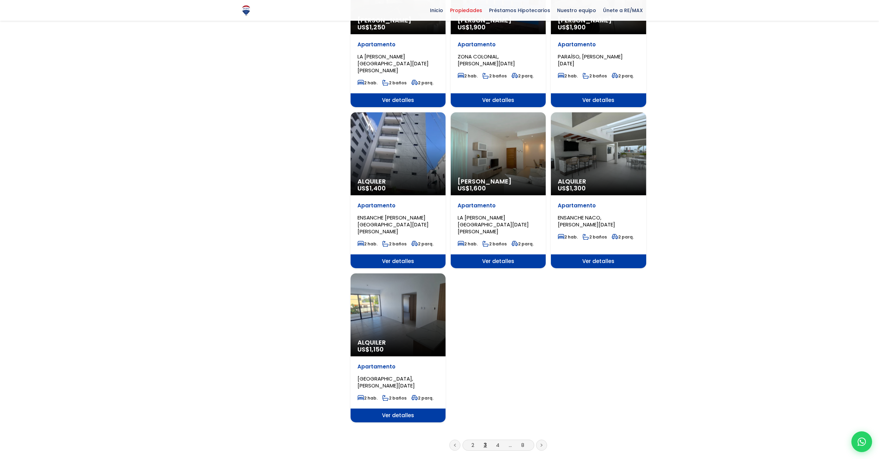
scroll to position [628, 0]
click at [499, 441] on link "4" at bounding box center [497, 444] width 3 height 7
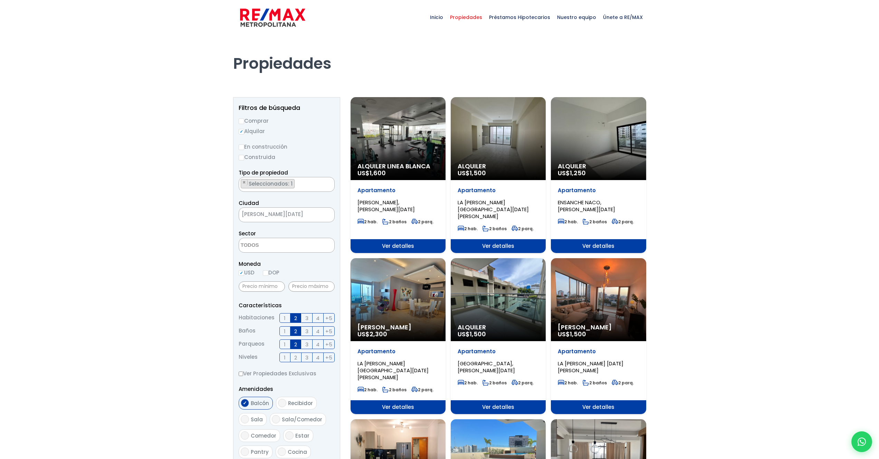
click at [406, 140] on div "Alquiler Linea Blanca US$ 1,600" at bounding box center [398, 138] width 95 height 83
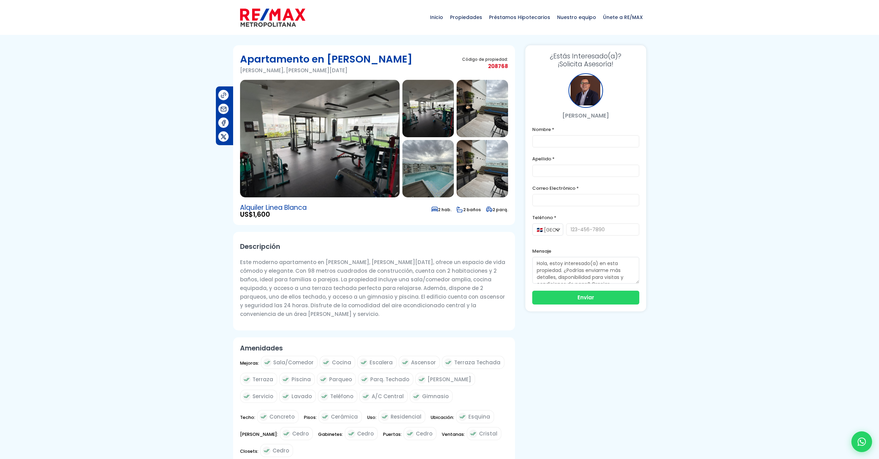
click at [317, 158] on img at bounding box center [320, 138] width 160 height 117
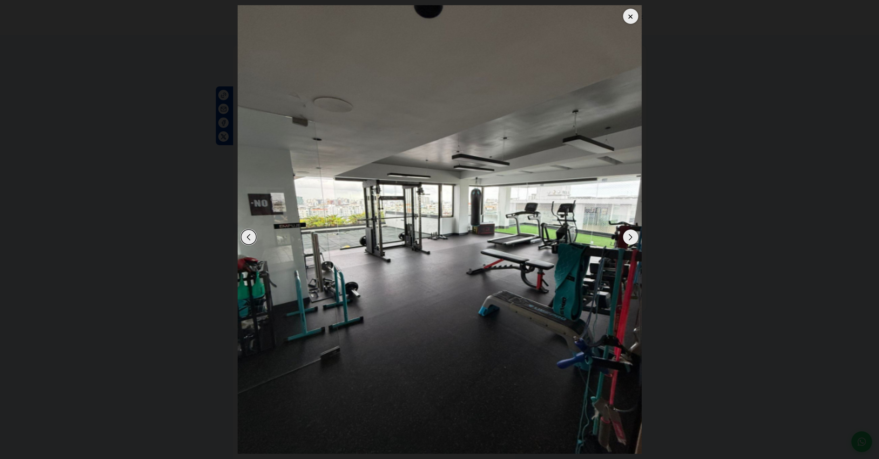
click at [634, 239] on div "Next slide" at bounding box center [630, 236] width 15 height 15
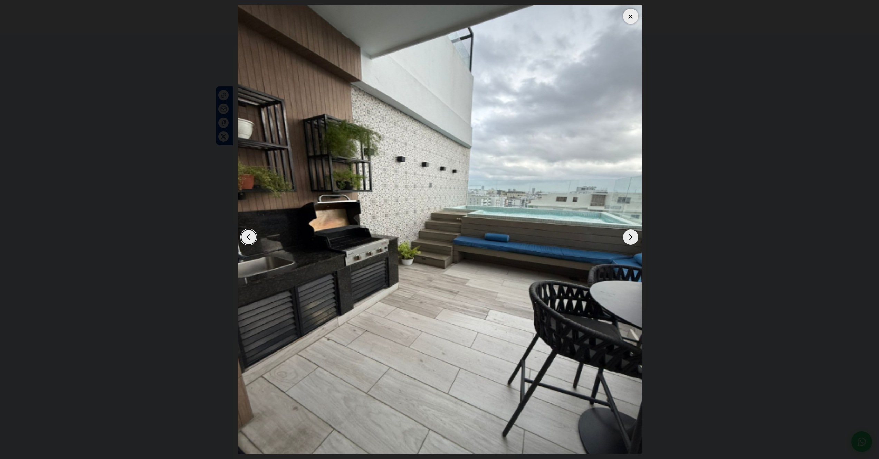
click at [634, 239] on div "Next slide" at bounding box center [630, 236] width 15 height 15
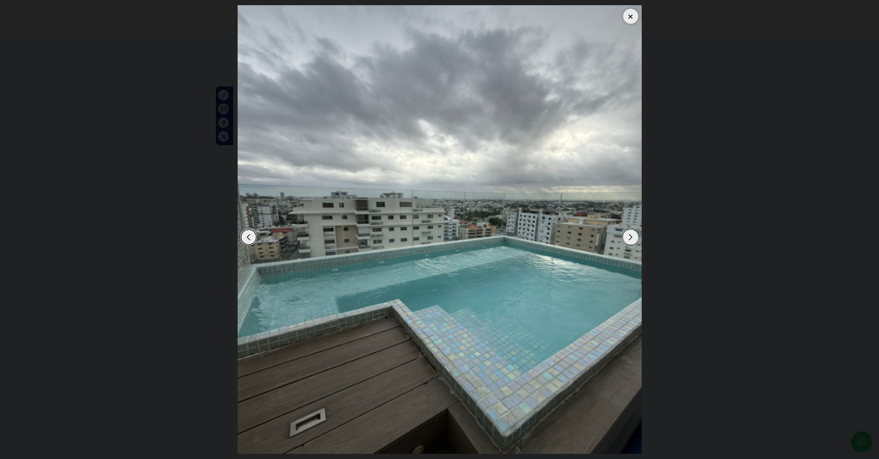
click at [634, 239] on div "Next slide" at bounding box center [630, 236] width 15 height 15
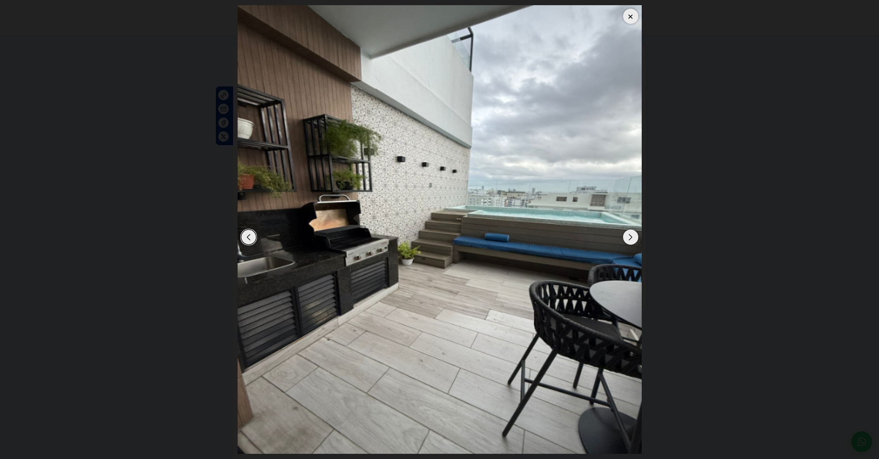
click at [634, 239] on div "Next slide" at bounding box center [630, 236] width 15 height 15
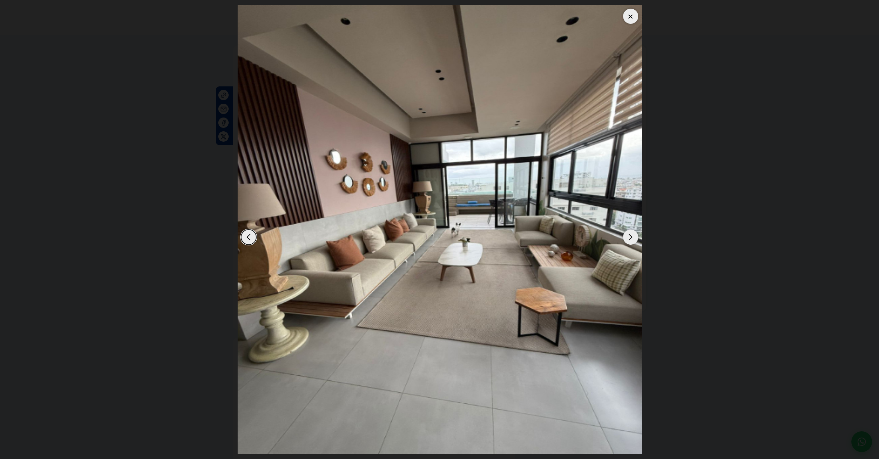
click at [634, 239] on div "Next slide" at bounding box center [630, 236] width 15 height 15
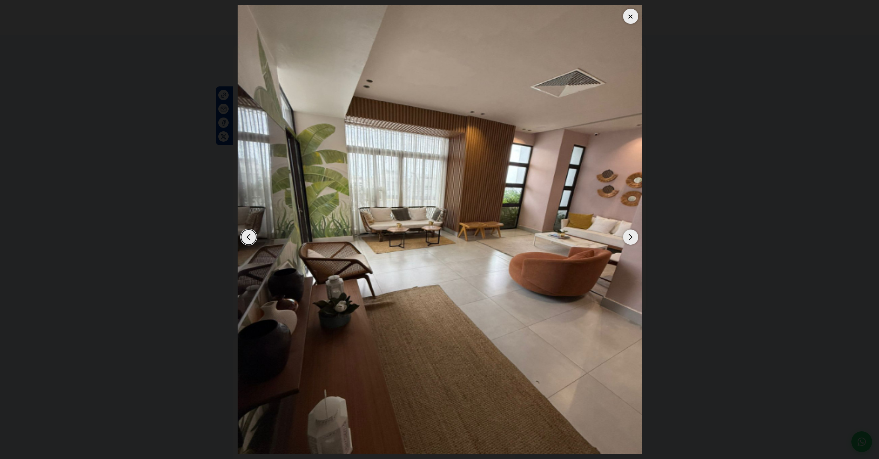
click at [634, 239] on div "Next slide" at bounding box center [630, 236] width 15 height 15
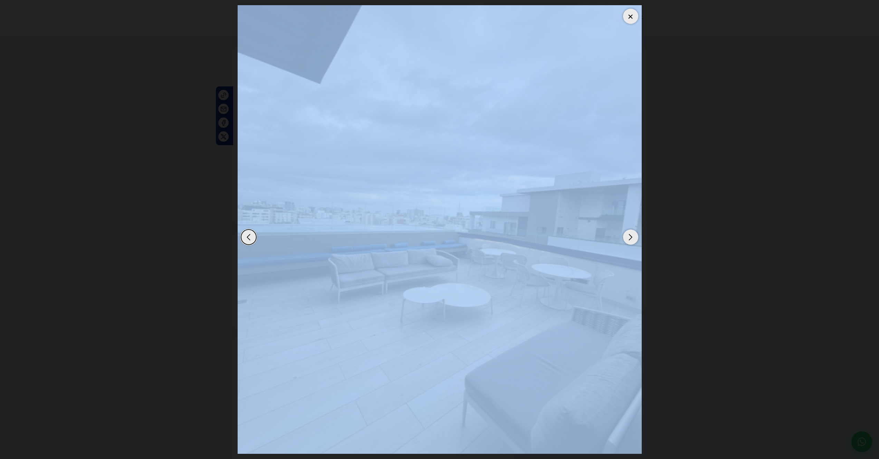
click at [634, 239] on div "Next slide" at bounding box center [630, 236] width 15 height 15
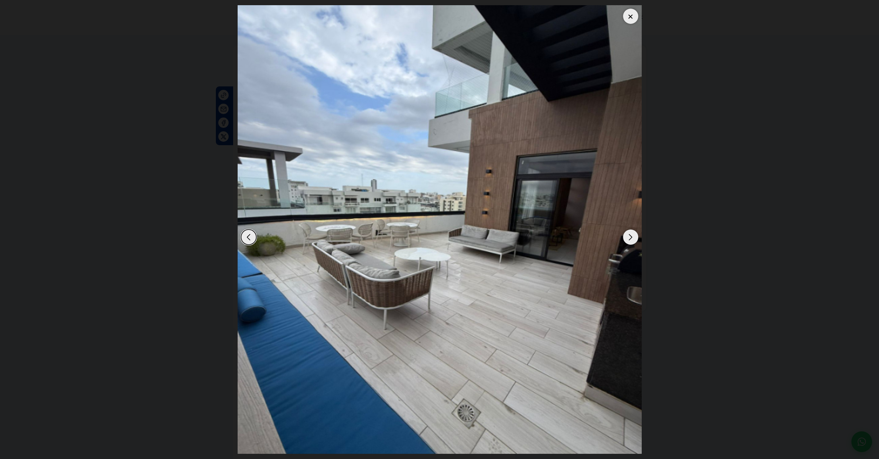
click at [633, 241] on div "Next slide" at bounding box center [630, 236] width 15 height 15
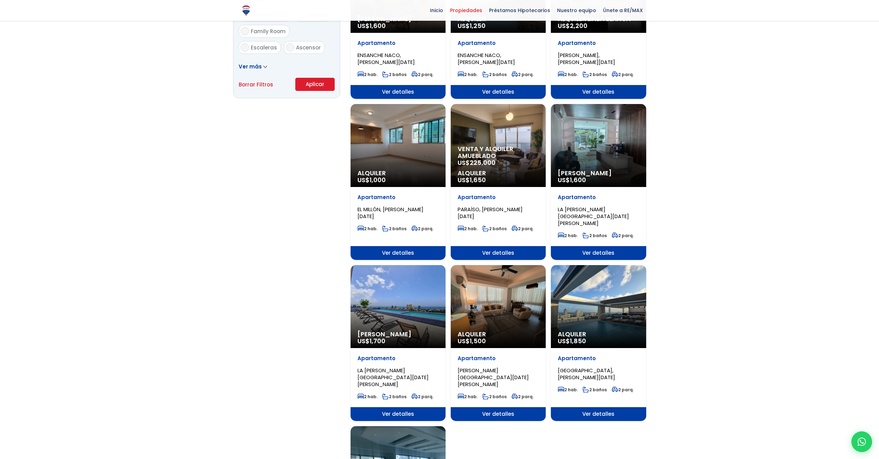
scroll to position [531, 0]
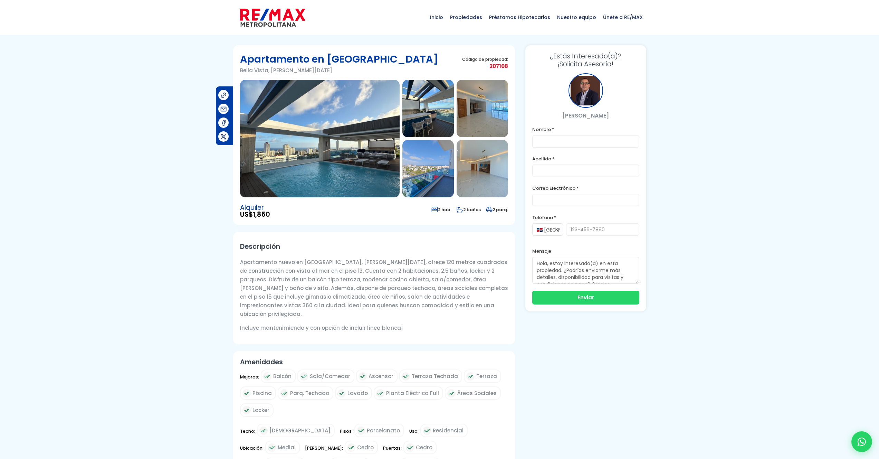
click at [294, 163] on img at bounding box center [320, 138] width 160 height 117
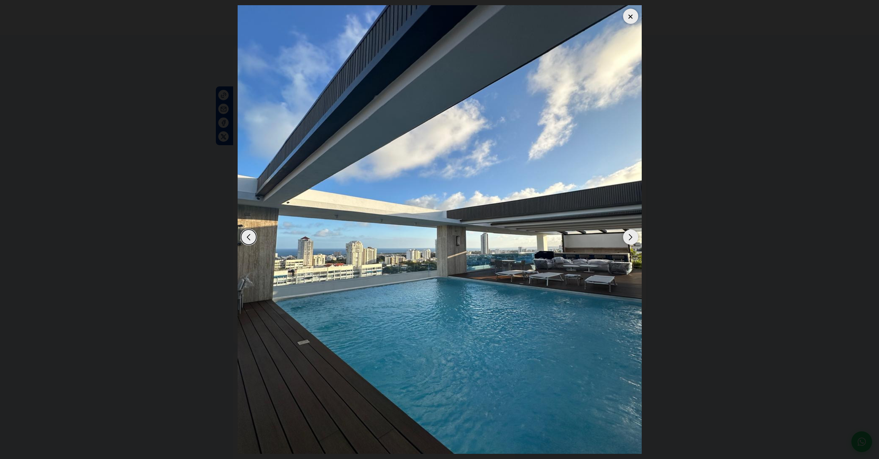
click at [632, 237] on div "Next slide" at bounding box center [630, 236] width 15 height 15
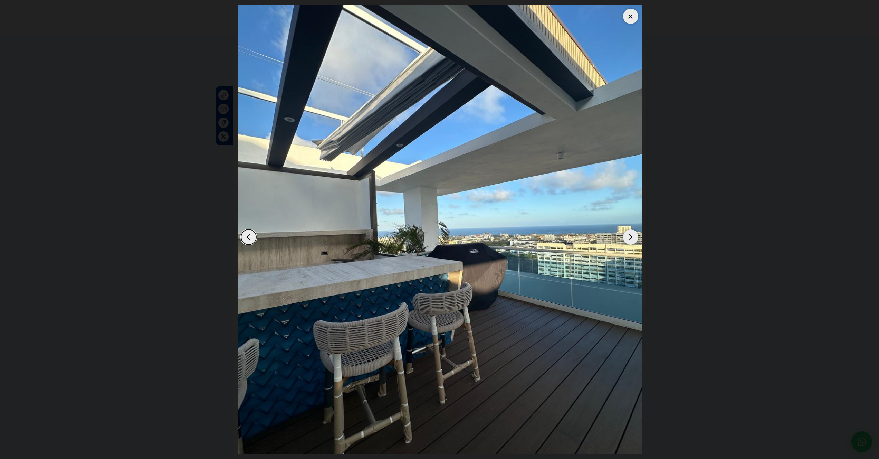
click at [632, 245] on img "2 / 14" at bounding box center [440, 229] width 404 height 448
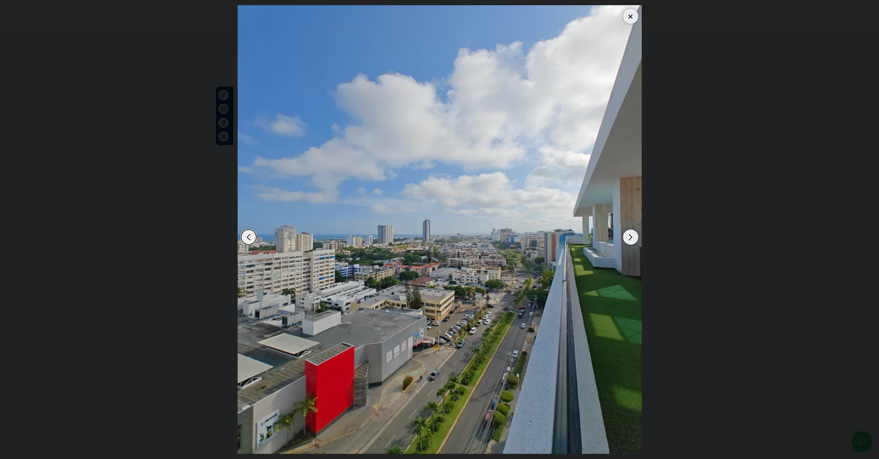
click at [627, 241] on div "Next slide" at bounding box center [630, 236] width 15 height 15
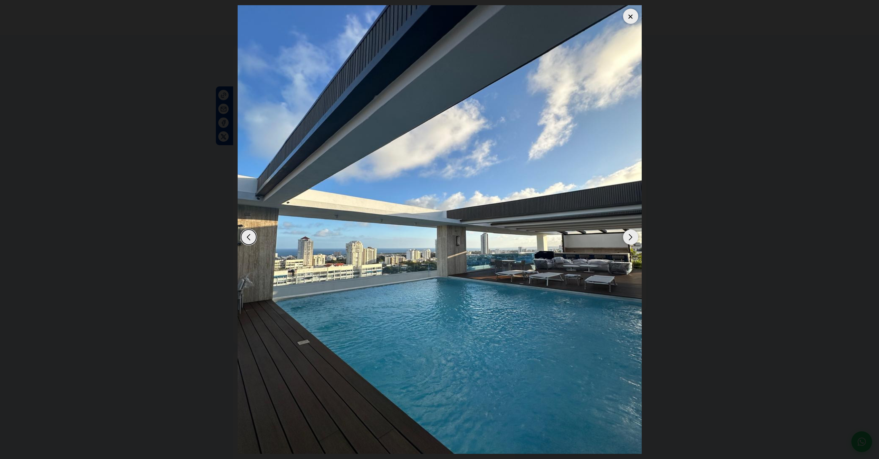
click at [627, 241] on div "Next slide" at bounding box center [630, 236] width 15 height 15
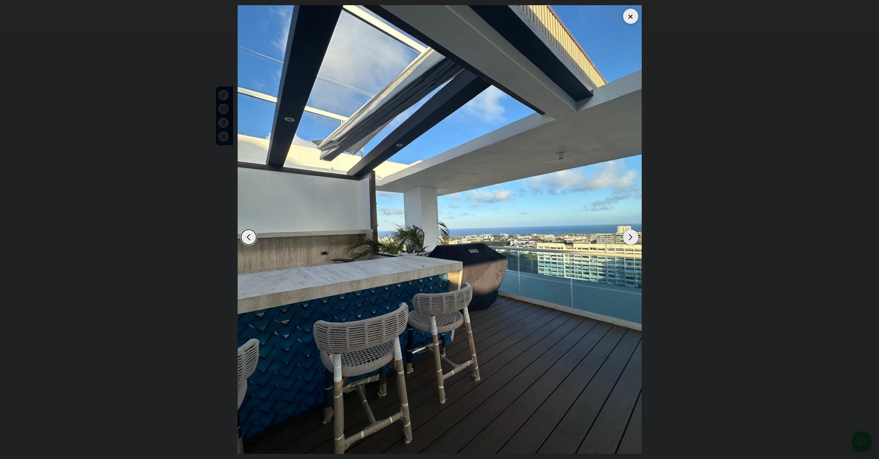
click at [628, 242] on div "Next slide" at bounding box center [630, 236] width 15 height 15
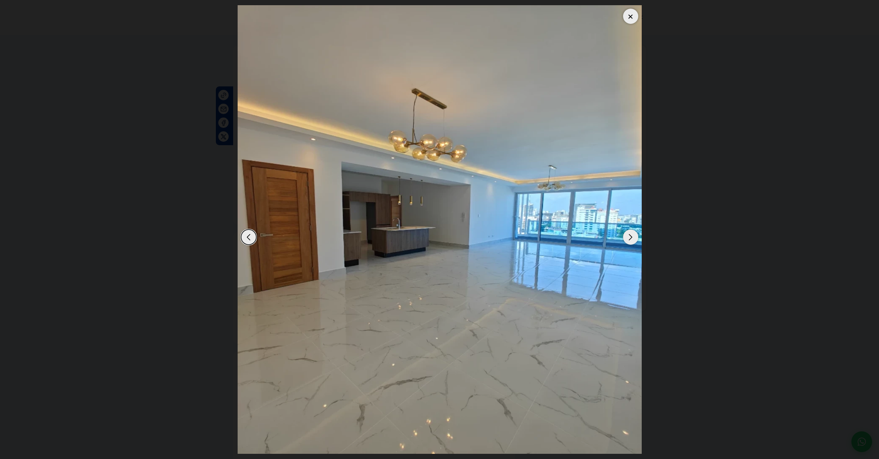
click at [631, 241] on div "Next slide" at bounding box center [630, 236] width 15 height 15
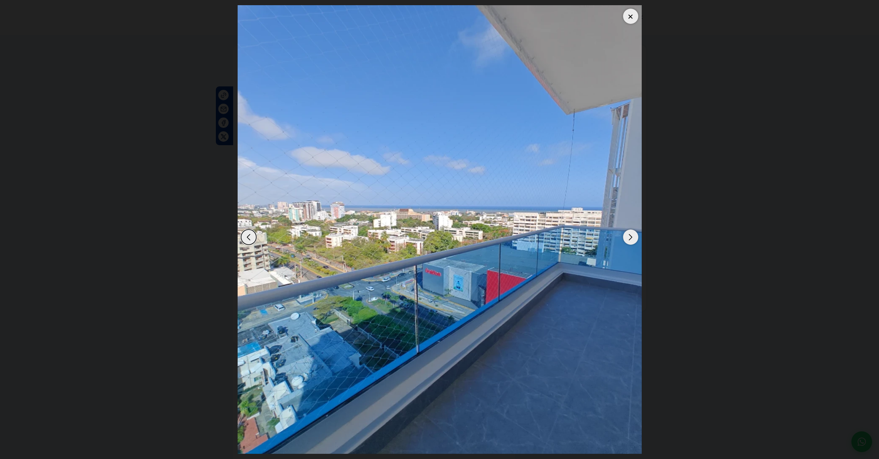
click at [631, 241] on div "Next slide" at bounding box center [630, 236] width 15 height 15
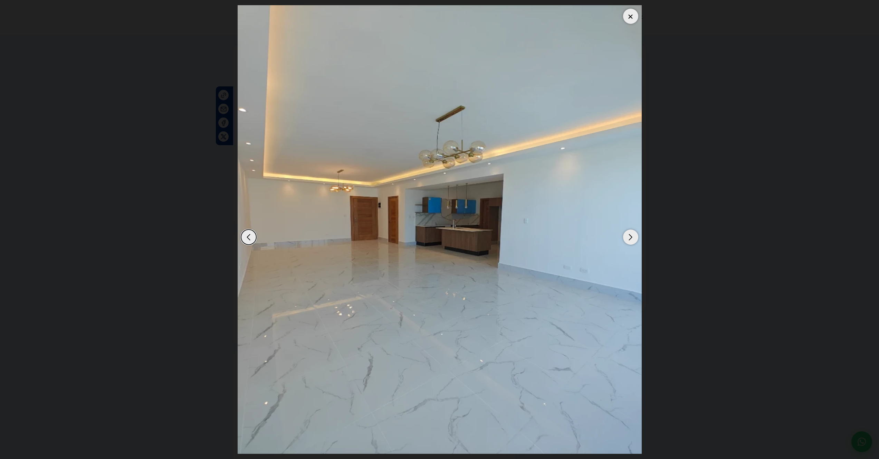
click at [631, 241] on div "Next slide" at bounding box center [630, 236] width 15 height 15
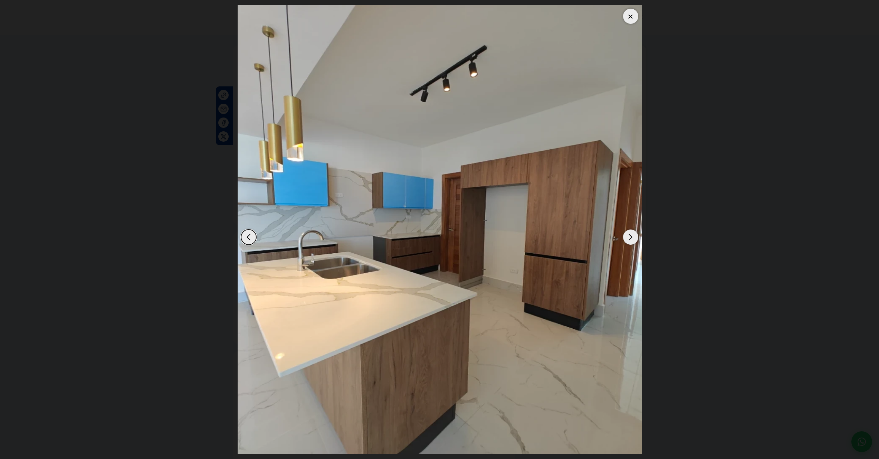
click at [632, 242] on div "Next slide" at bounding box center [630, 236] width 15 height 15
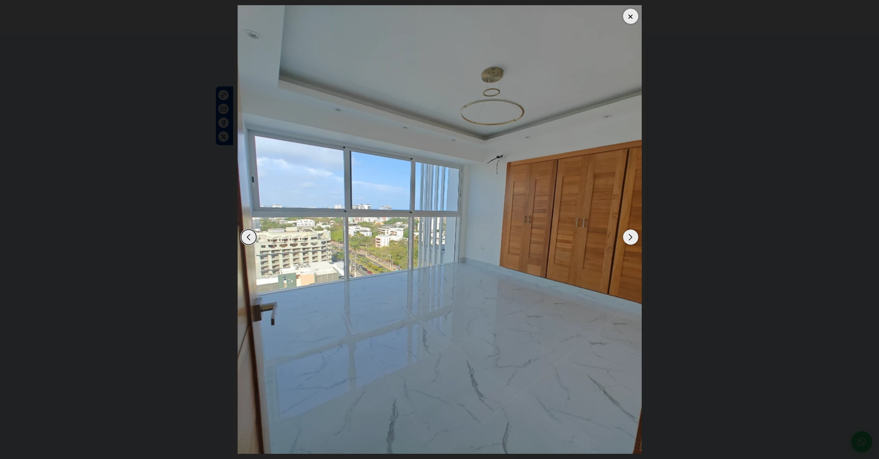
click at [632, 242] on div "Next slide" at bounding box center [630, 236] width 15 height 15
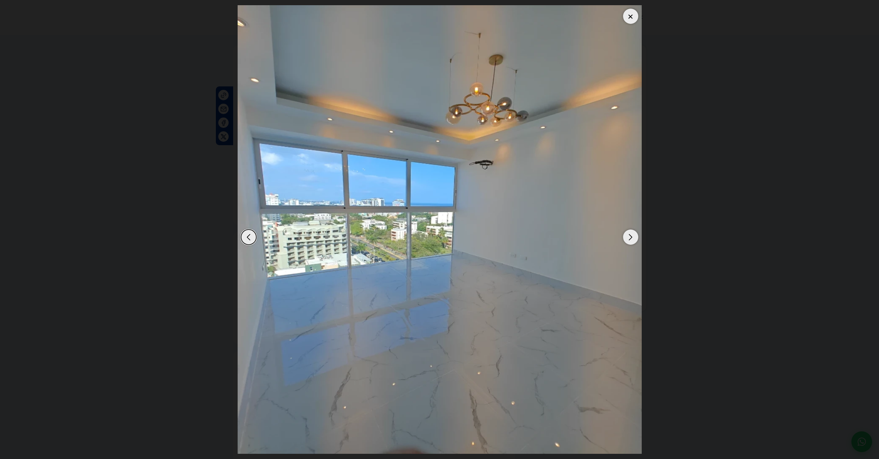
click at [247, 234] on div "Previous slide" at bounding box center [248, 236] width 15 height 15
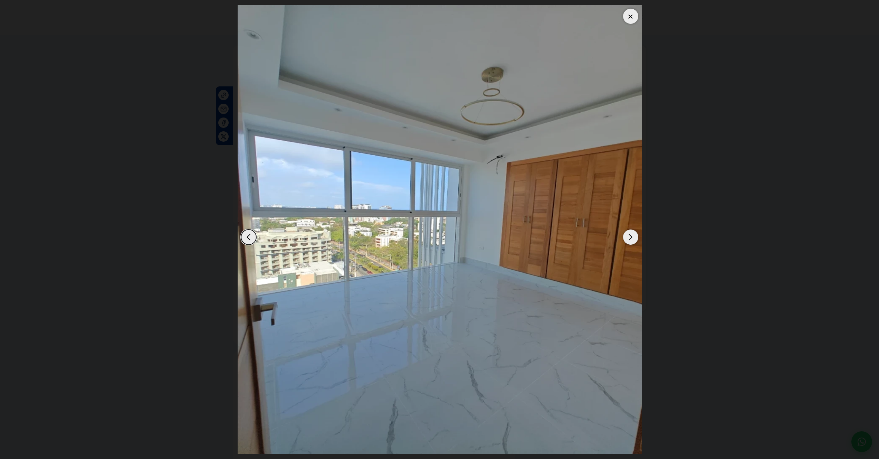
click at [247, 234] on div "Previous slide" at bounding box center [248, 236] width 15 height 15
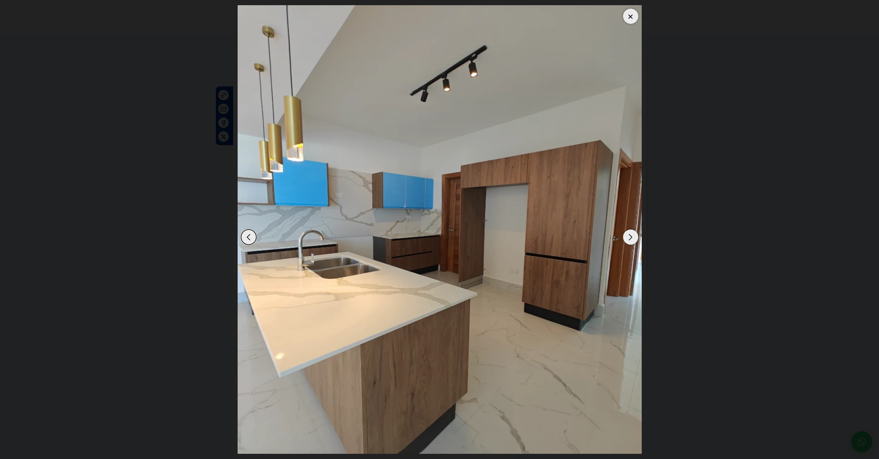
click at [634, 238] on div "Next slide" at bounding box center [630, 236] width 15 height 15
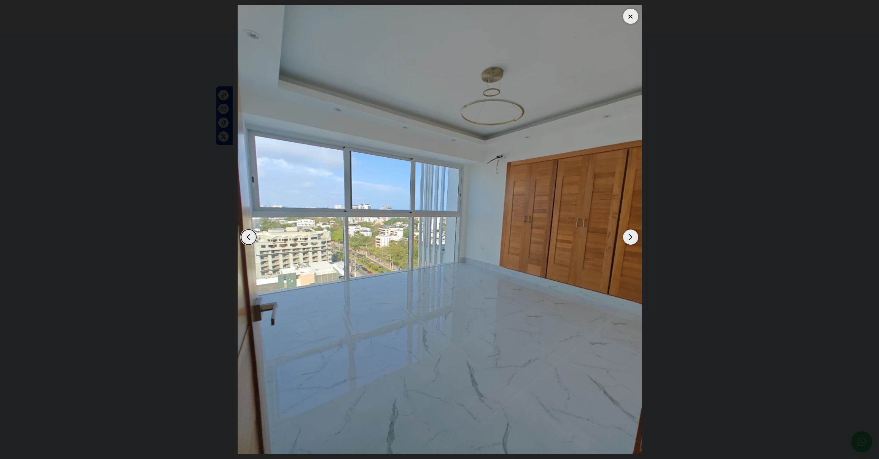
click at [634, 238] on div "Next slide" at bounding box center [630, 236] width 15 height 15
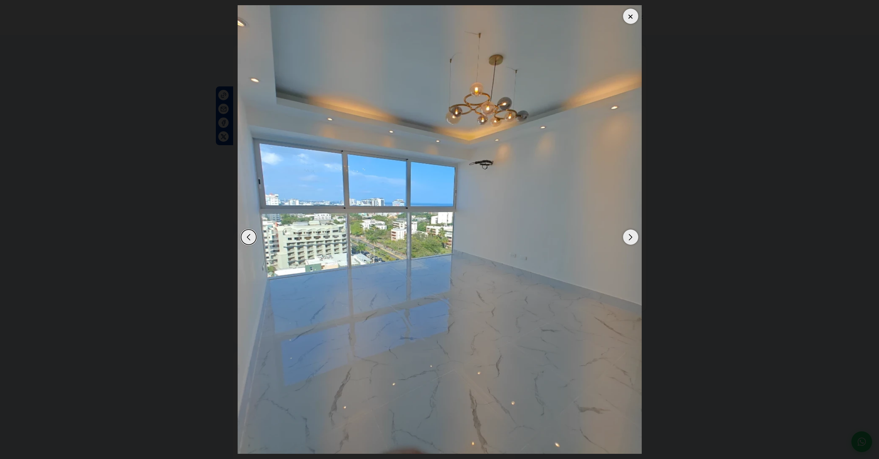
click at [633, 238] on div "Next slide" at bounding box center [630, 236] width 15 height 15
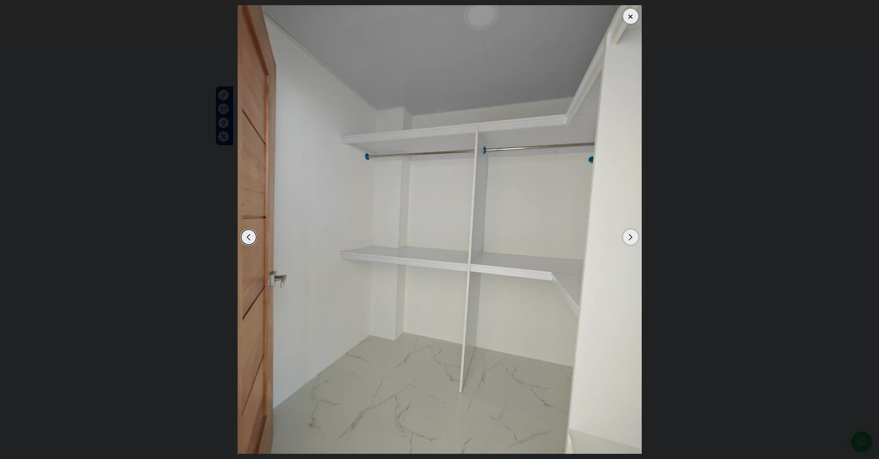
click at [633, 238] on div "Next slide" at bounding box center [630, 236] width 15 height 15
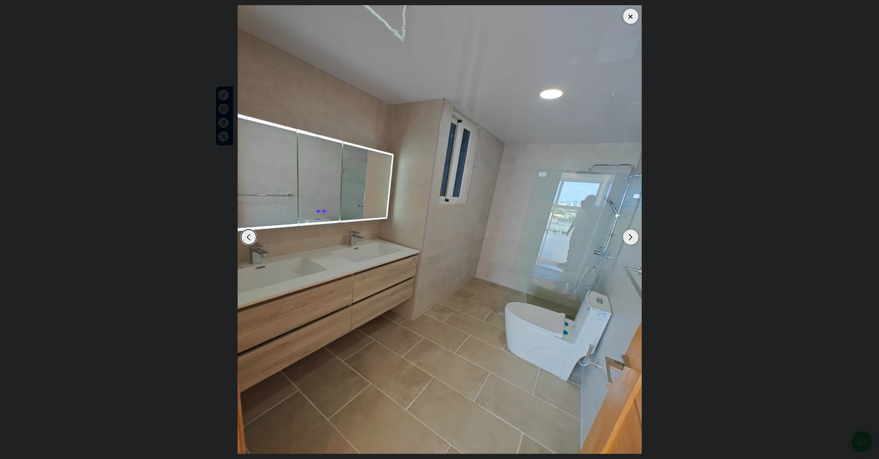
click at [633, 238] on div "Next slide" at bounding box center [630, 236] width 15 height 15
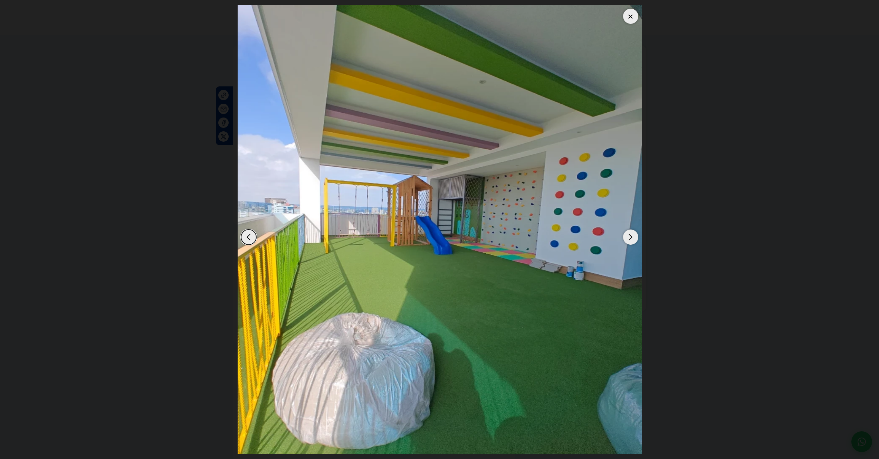
click at [633, 238] on div "Next slide" at bounding box center [630, 236] width 15 height 15
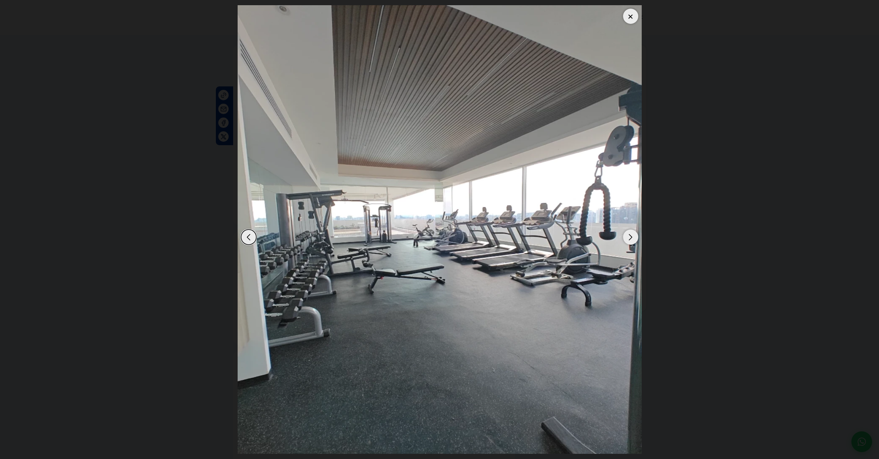
click at [628, 240] on div "Next slide" at bounding box center [630, 236] width 15 height 15
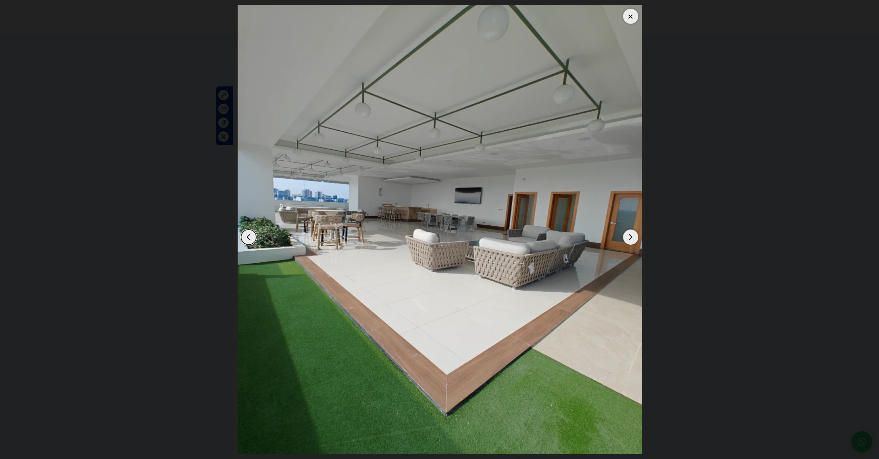
click at [631, 240] on div "Next slide" at bounding box center [630, 236] width 15 height 15
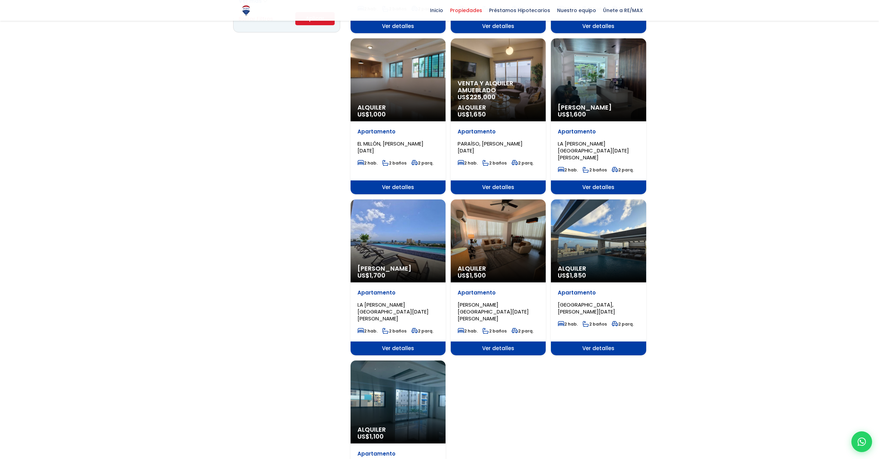
scroll to position [648, 0]
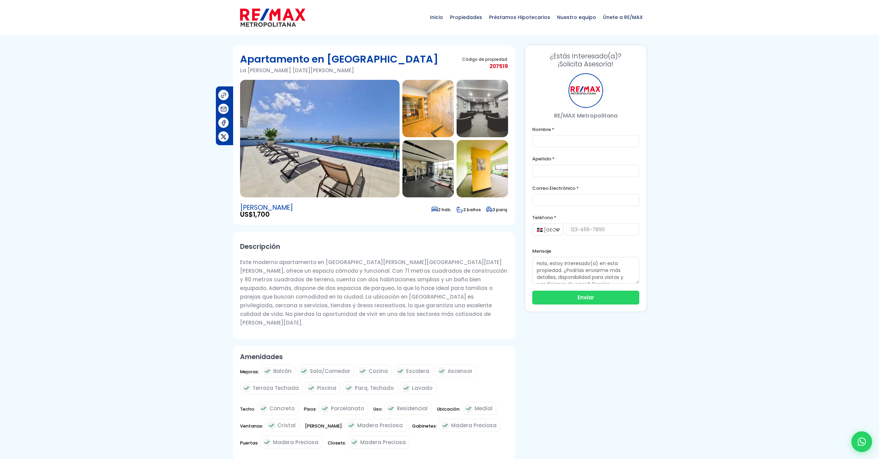
click at [349, 134] on img at bounding box center [320, 138] width 160 height 117
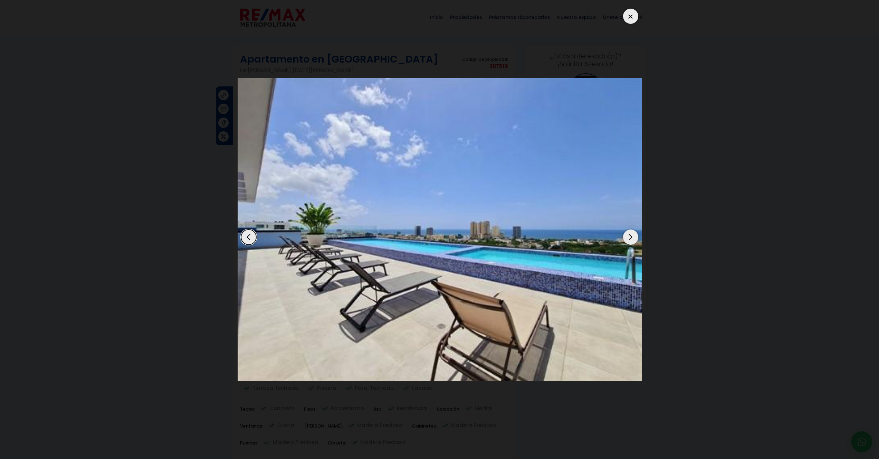
click at [628, 238] on div "Next slide" at bounding box center [630, 236] width 15 height 15
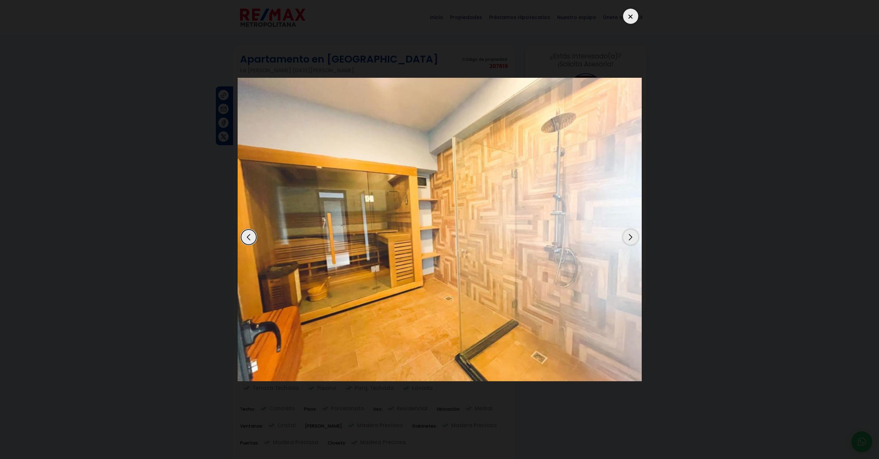
click at [628, 238] on div "Next slide" at bounding box center [630, 236] width 15 height 15
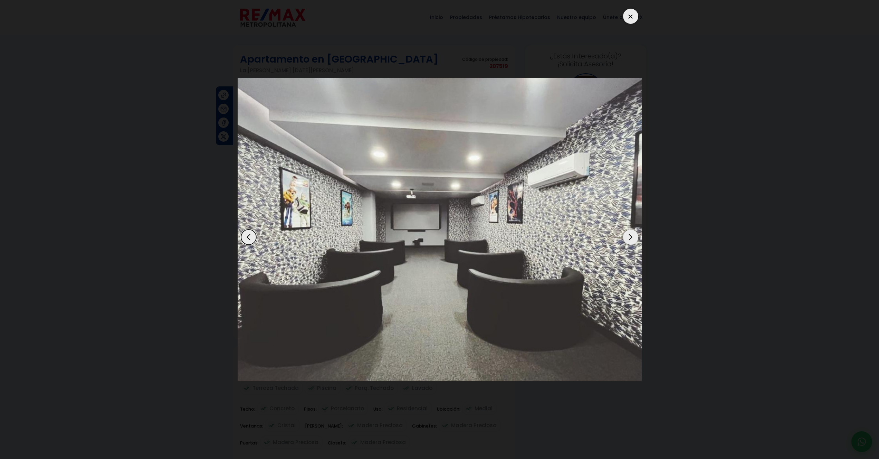
click at [628, 238] on div "Next slide" at bounding box center [630, 236] width 15 height 15
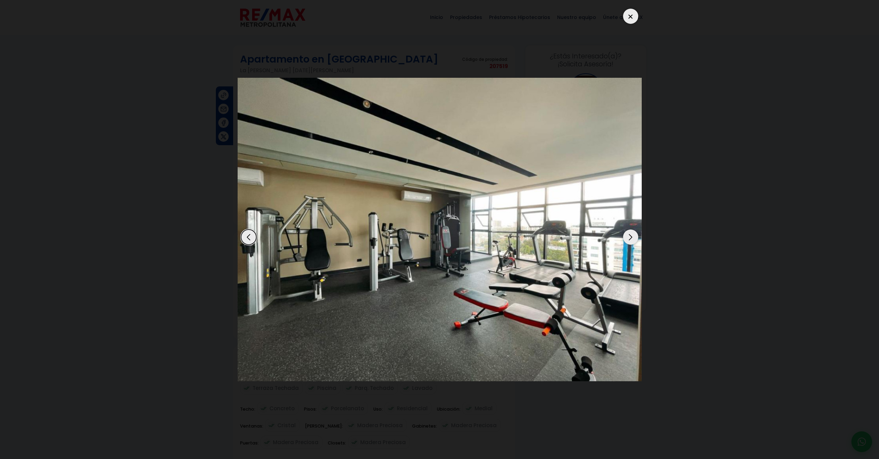
click at [628, 238] on div "Next slide" at bounding box center [630, 236] width 15 height 15
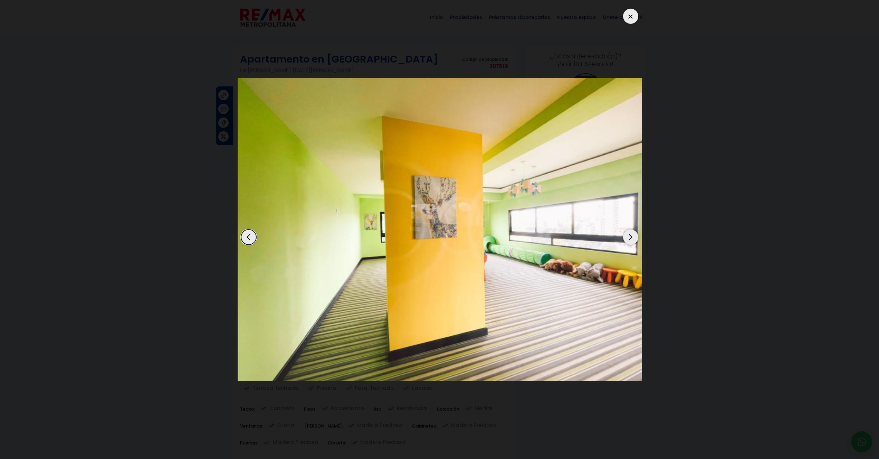
click at [628, 238] on div "Next slide" at bounding box center [630, 236] width 15 height 15
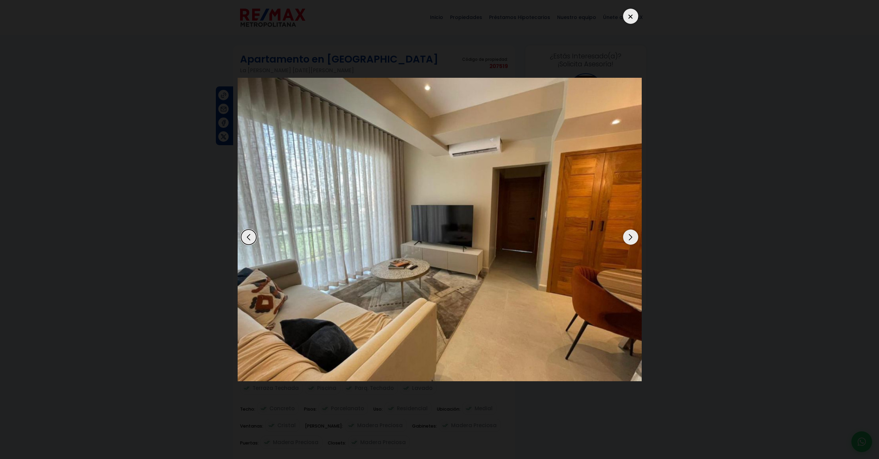
click at [628, 238] on div "Next slide" at bounding box center [630, 236] width 15 height 15
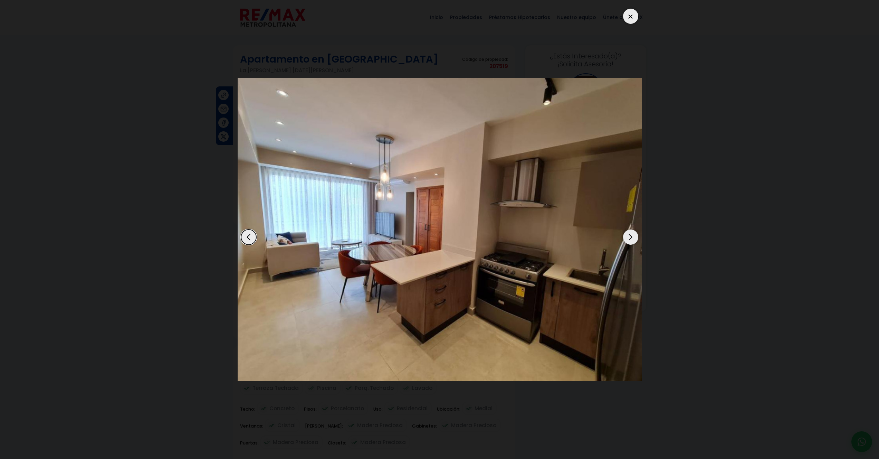
click at [628, 238] on div "Next slide" at bounding box center [630, 236] width 15 height 15
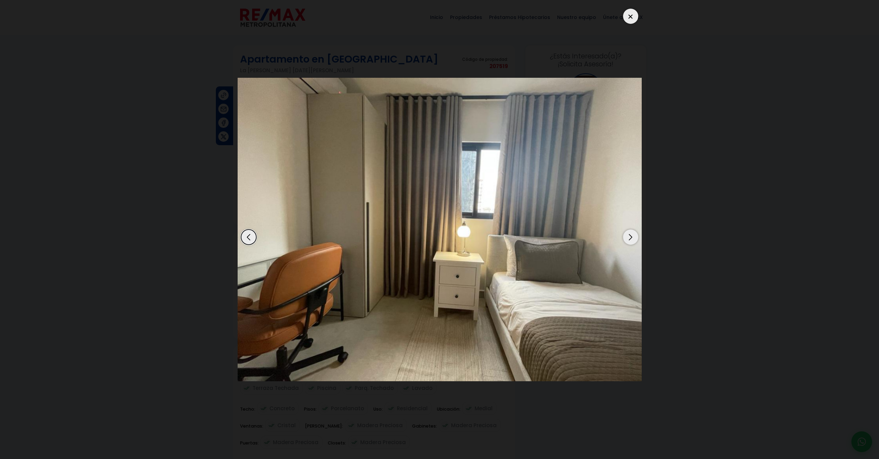
click at [628, 238] on div "Next slide" at bounding box center [630, 236] width 15 height 15
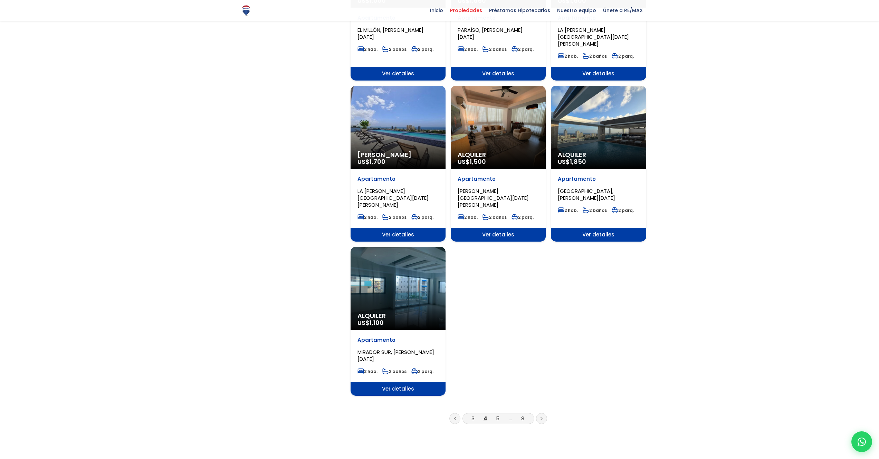
scroll to position [648, 0]
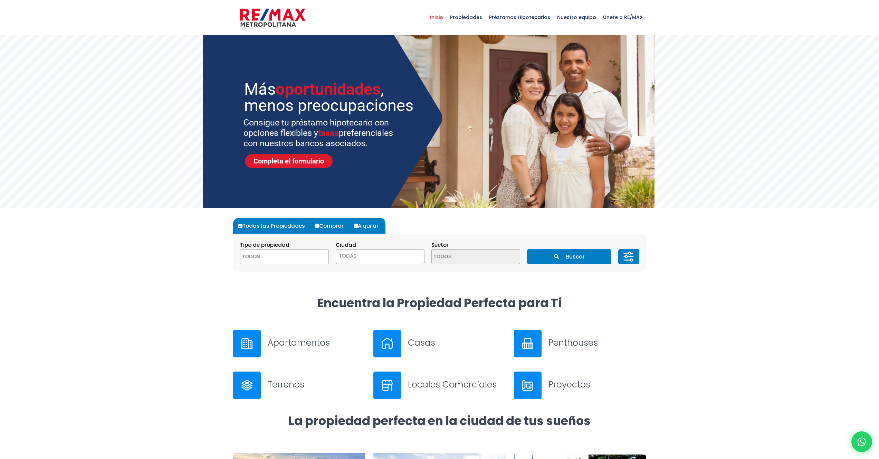
click at [312, 255] on span at bounding box center [284, 256] width 89 height 15
click at [278, 273] on li "APARTAMENTO" at bounding box center [284, 270] width 88 height 13
select select "apartment"
click at [389, 245] on div "Ciudad TODAS [PERSON_NAME][GEOGRAPHIC_DATA][DATE][PERSON_NAME][DATE] ESTE [GEOG…" at bounding box center [380, 251] width 89 height 23
click at [384, 256] on span "TODAS" at bounding box center [380, 256] width 88 height 10
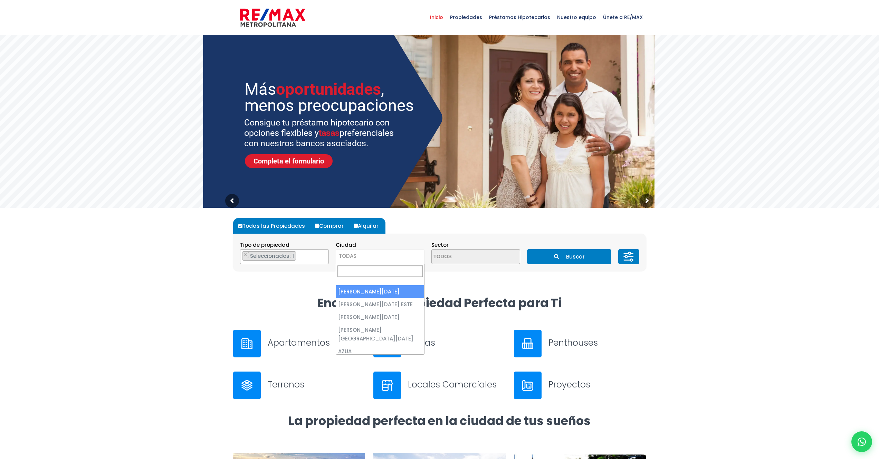
select select "1"
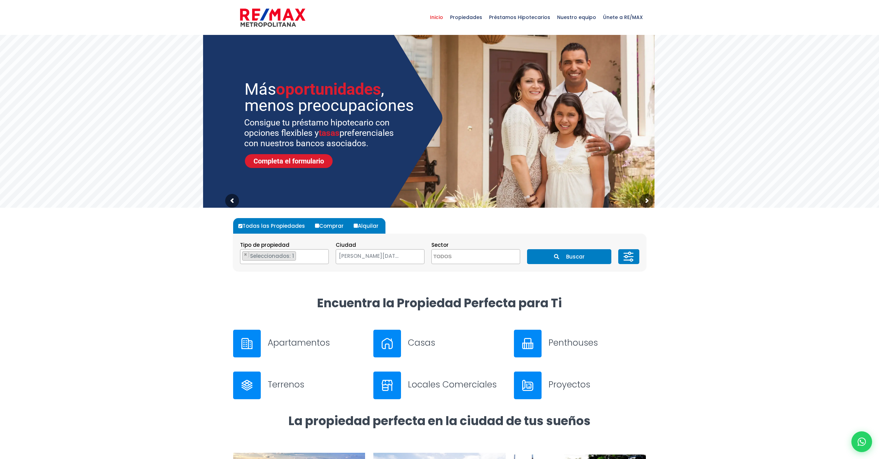
click at [631, 258] on icon at bounding box center [629, 256] width 14 height 21
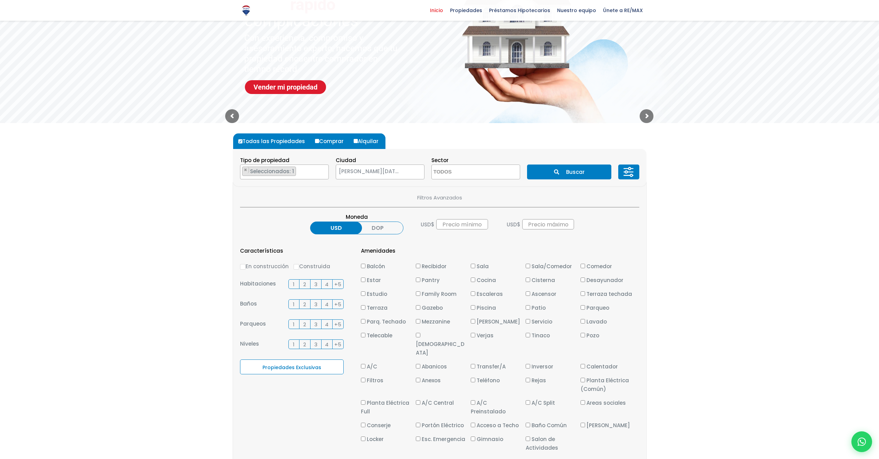
scroll to position [85, 0]
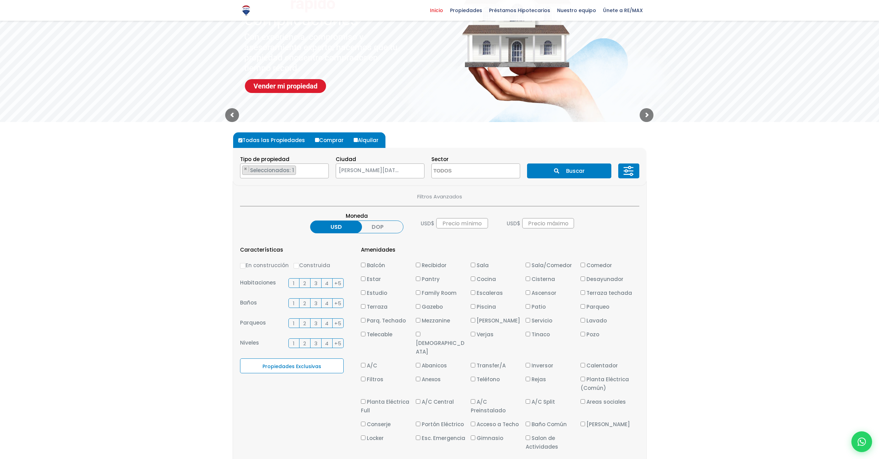
click at [315, 281] on span "3" at bounding box center [315, 283] width 3 height 9
click at [0, 0] on input "3" at bounding box center [0, 0] width 0 height 0
click at [314, 304] on span "3" at bounding box center [315, 303] width 3 height 9
click at [0, 0] on input "3" at bounding box center [0, 0] width 0 height 0
